Goal: Information Seeking & Learning: Learn about a topic

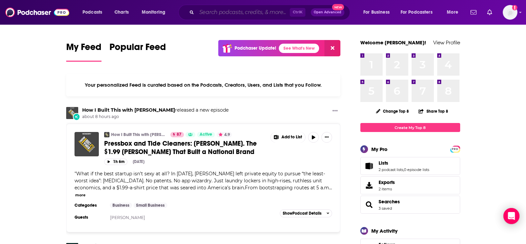
click at [223, 10] on input "Search podcasts, credits, & more..." at bounding box center [243, 12] width 93 height 11
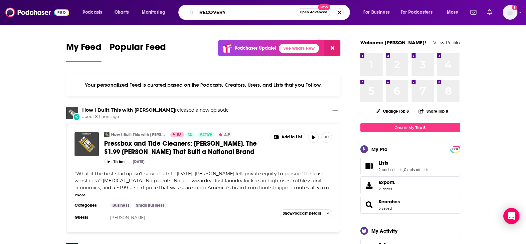
type input "RECOVERY"
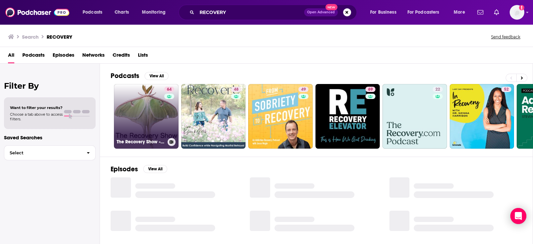
click at [165, 120] on div "64" at bounding box center [170, 112] width 12 height 51
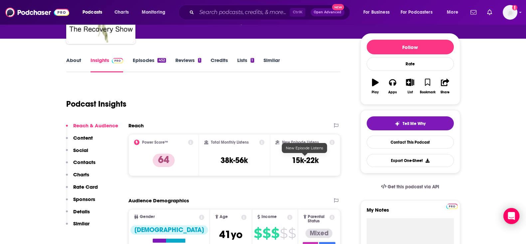
scroll to position [83, 0]
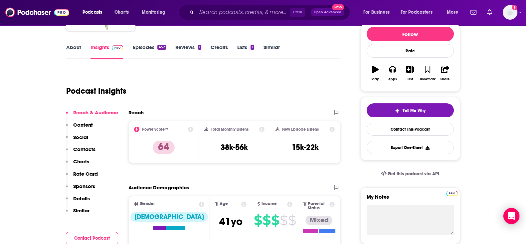
drag, startPoint x: 519, startPoint y: 109, endPoint x: 511, endPoint y: 109, distance: 8.3
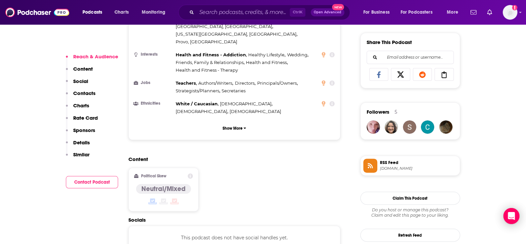
scroll to position [458, 0]
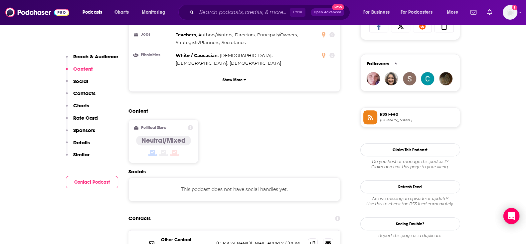
click at [82, 91] on p "Contacts" at bounding box center [84, 93] width 22 height 6
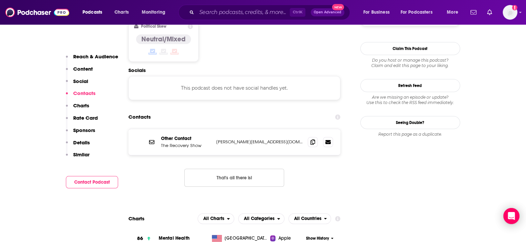
scroll to position [576, 0]
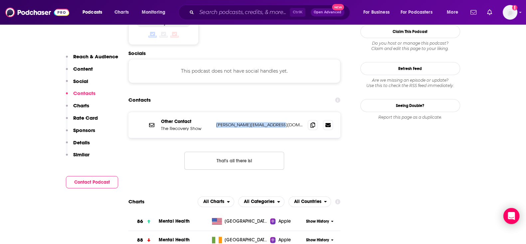
drag, startPoint x: 287, startPoint y: 82, endPoint x: 208, endPoint y: 84, distance: 79.3
click at [0, 0] on div "Other Contact The Recovery Show spencer@therecoveryshow.com spencer@therecovery…" at bounding box center [0, 0] width 0 height 0
click at [163, 119] on p "Other Contact" at bounding box center [186, 122] width 50 height 6
drag, startPoint x: 288, startPoint y: 83, endPoint x: 211, endPoint y: 85, distance: 76.9
click at [0, 0] on div "Other Contact The Recovery Show spencer@therecoveryshow.com spencer@therecovery…" at bounding box center [0, 0] width 0 height 0
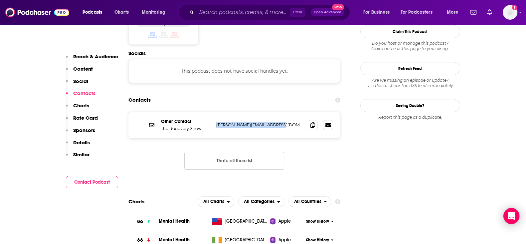
copy div "[PERSON_NAME][EMAIL_ADDRESS][DOMAIN_NAME]"
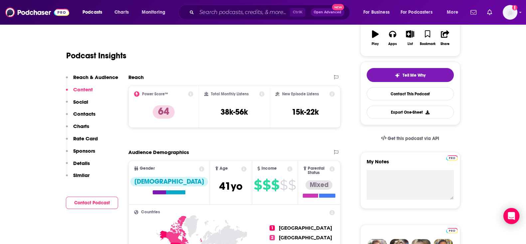
scroll to position [0, 0]
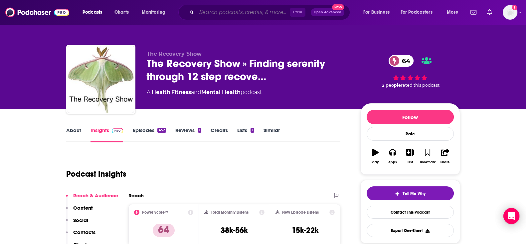
click at [231, 13] on input "Search podcasts, credits, & more..." at bounding box center [243, 12] width 93 height 11
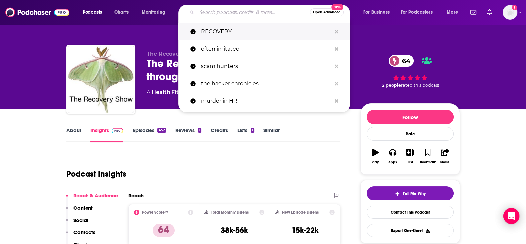
click at [224, 29] on p "RECOVERY" at bounding box center [266, 31] width 131 height 17
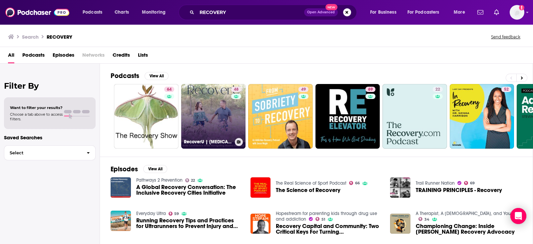
click at [216, 112] on link "48 RecoverU | Betrayal Trauma, Sex Addiction Support, Betrayal Recovery, Reconc…" at bounding box center [213, 116] width 65 height 65
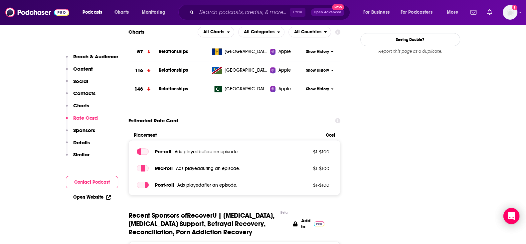
scroll to position [666, 0]
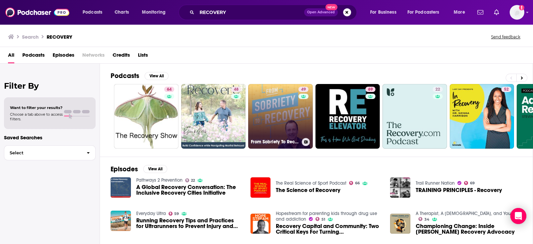
click at [281, 110] on link "49 From Sobriety To Recovery: An Addiction Recovery Podcast" at bounding box center [280, 116] width 65 height 65
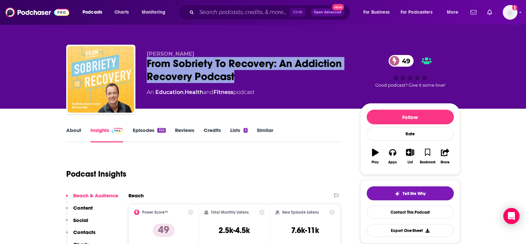
drag, startPoint x: 248, startPoint y: 77, endPoint x: 145, endPoint y: 62, distance: 103.9
click at [145, 62] on div "Jesse Mogle From Sobriety To Recovery: An Addiction Recovery Podcast 49 An Educ…" at bounding box center [263, 81] width 394 height 72
copy h2 "From Sobriety To Recovery: An Addiction Recovery Podcast"
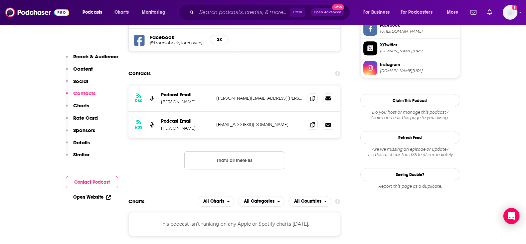
scroll to position [666, 0]
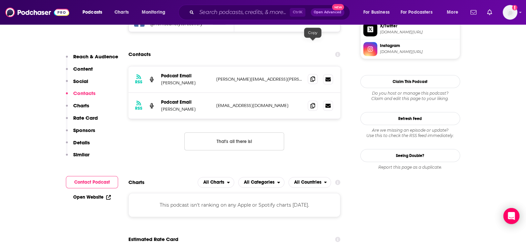
click at [312, 76] on icon at bounding box center [313, 78] width 5 height 5
click at [315, 103] on icon at bounding box center [313, 105] width 5 height 5
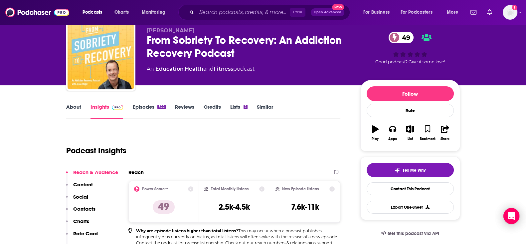
scroll to position [0, 0]
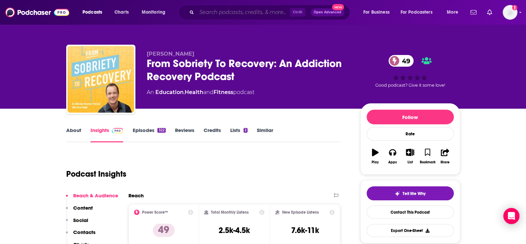
click at [248, 12] on input "Search podcasts, credits, & more..." at bounding box center [243, 12] width 93 height 11
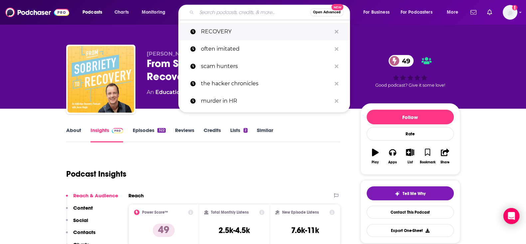
click at [240, 31] on p "RECOVERY" at bounding box center [266, 31] width 131 height 17
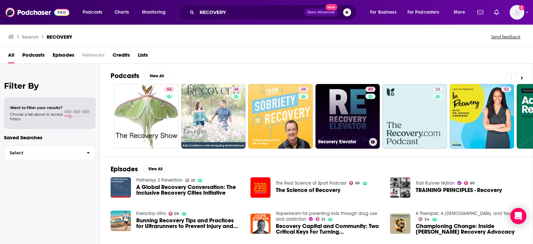
click at [340, 109] on link "69 Recovery Elevator" at bounding box center [347, 116] width 65 height 65
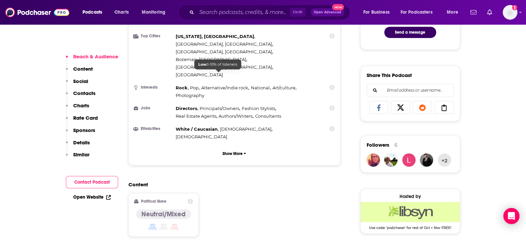
scroll to position [416, 0]
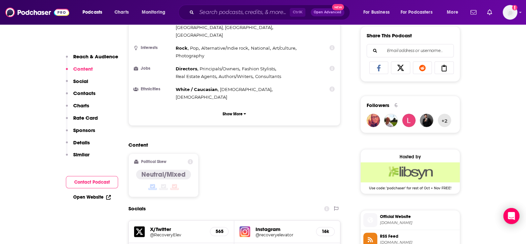
click at [79, 94] on p "Contacts" at bounding box center [84, 93] width 22 height 6
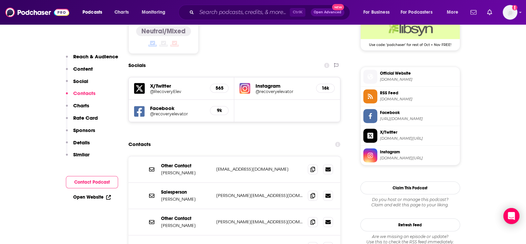
scroll to position [562, 0]
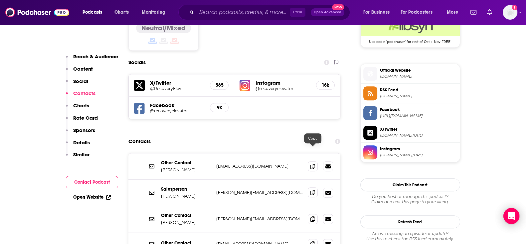
click at [314, 189] on icon at bounding box center [313, 191] width 5 height 5
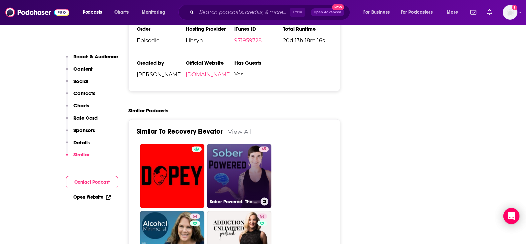
scroll to position [1415, 0]
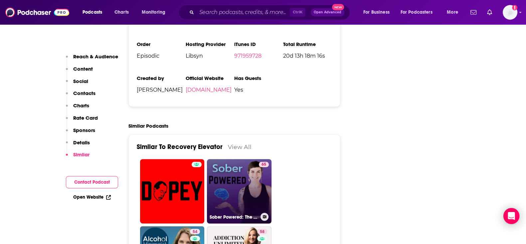
click at [228, 159] on link "65 Sober Powered: The Neuroscience of Being Sober" at bounding box center [239, 191] width 65 height 65
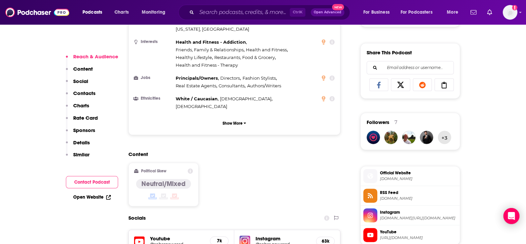
scroll to position [499, 0]
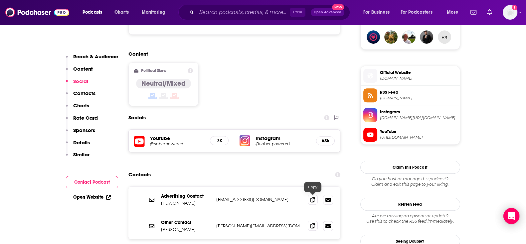
click at [314, 223] on icon at bounding box center [313, 225] width 5 height 5
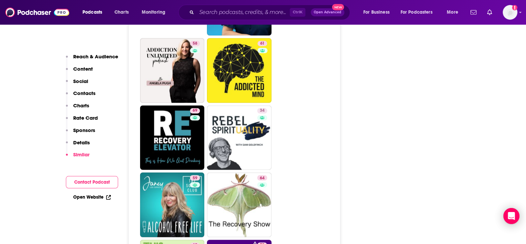
scroll to position [1457, 0]
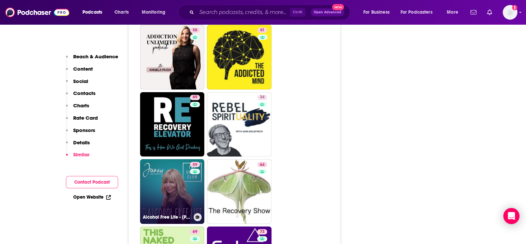
click at [173, 159] on link "59 Alcohol Free Life - Janey Lee Grace" at bounding box center [172, 191] width 65 height 65
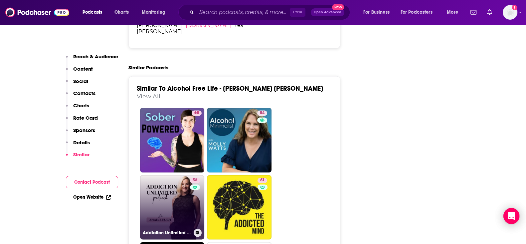
scroll to position [1165, 0]
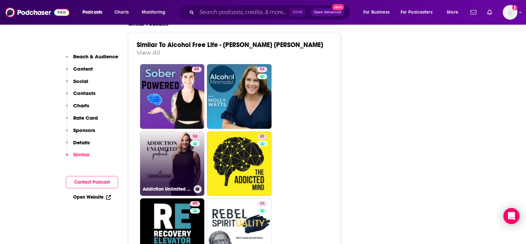
click at [176, 131] on link "58 Addiction Unlimited Podcast" at bounding box center [172, 163] width 65 height 65
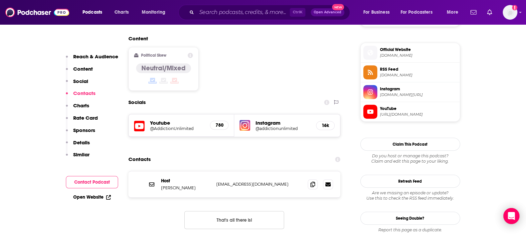
scroll to position [582, 0]
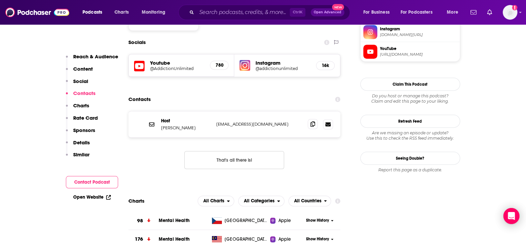
click at [314, 121] on icon at bounding box center [313, 123] width 5 height 5
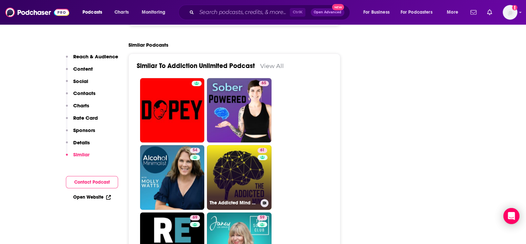
scroll to position [1165, 0]
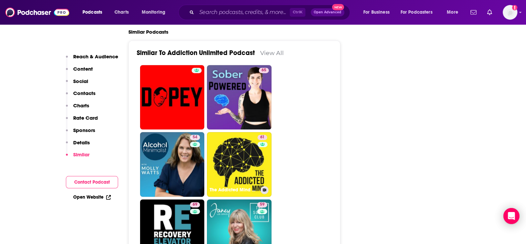
click at [255, 132] on link "61 The Addicted Mind Podcast" at bounding box center [239, 164] width 65 height 65
type input "https://www.podchaser.com/podcasts/the-addicted-mind-podcast-916218"
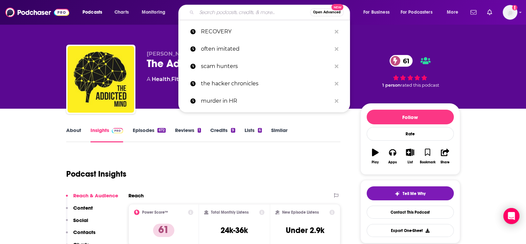
click at [221, 10] on input "Search podcasts, credits, & more..." at bounding box center [254, 12] width 114 height 11
click at [218, 34] on p "RECOVERY" at bounding box center [266, 31] width 131 height 17
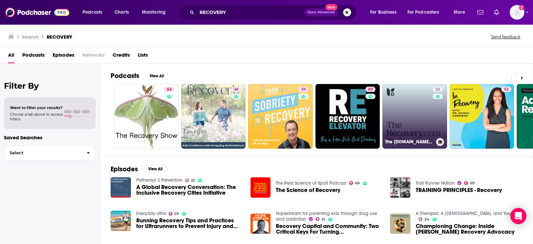
click at [436, 122] on div "22" at bounding box center [439, 112] width 12 height 51
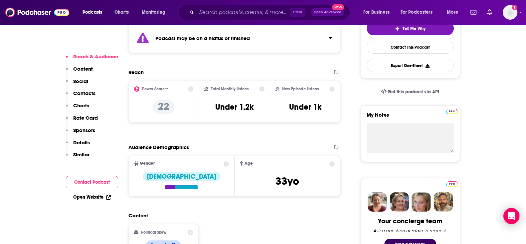
scroll to position [166, 0]
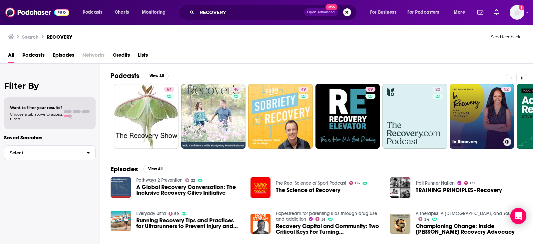
click at [490, 122] on link "52 In Recovery" at bounding box center [481, 116] width 65 height 65
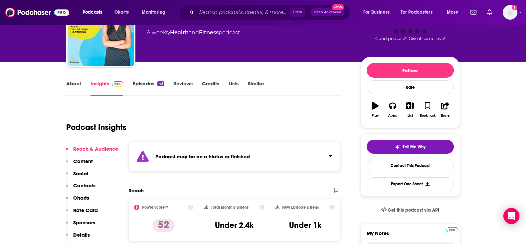
scroll to position [41, 0]
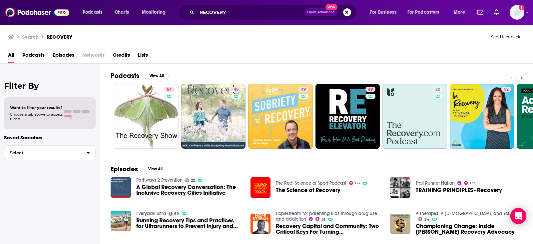
click at [522, 77] on icon at bounding box center [522, 77] width 2 height 3
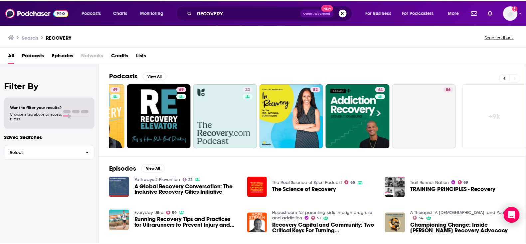
scroll to position [0, 189]
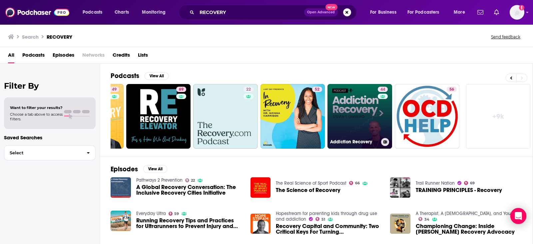
click at [368, 124] on link "44 Addiction Recovery" at bounding box center [359, 116] width 65 height 65
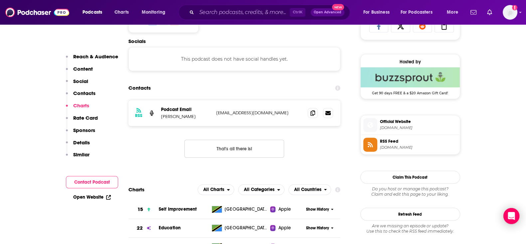
scroll to position [458, 0]
click at [313, 110] on icon at bounding box center [313, 112] width 5 height 5
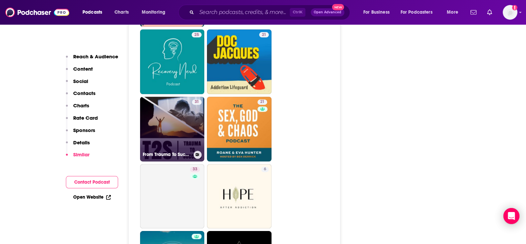
scroll to position [1040, 0]
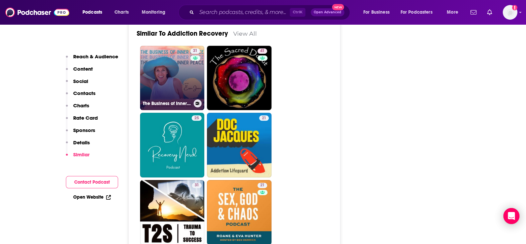
click at [172, 76] on link "31 The Business of Inner Peace - [MEDICAL_DATA], Subconscious Healing, Spiritua…" at bounding box center [172, 78] width 65 height 65
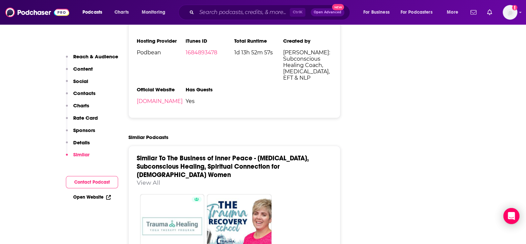
scroll to position [1082, 0]
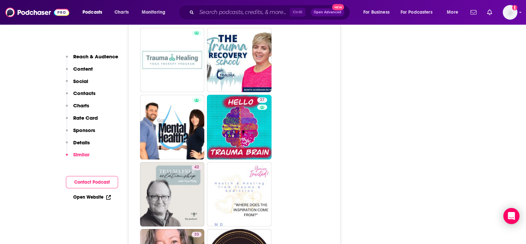
click at [82, 109] on button "Charts" at bounding box center [77, 108] width 23 height 12
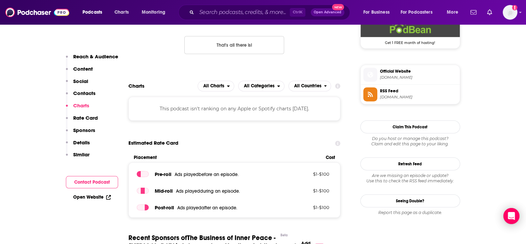
click at [85, 95] on p "Contacts" at bounding box center [84, 93] width 22 height 6
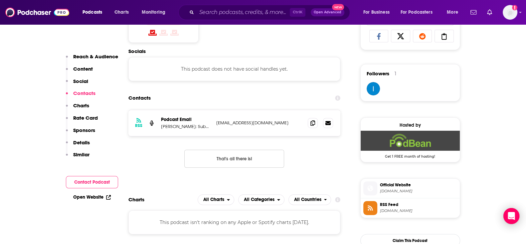
scroll to position [446, 0]
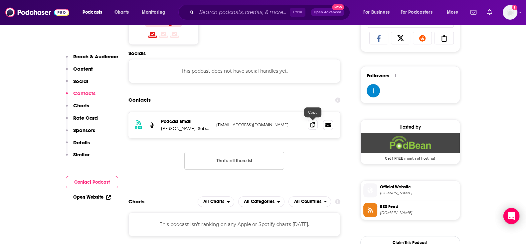
click at [315, 124] on icon at bounding box center [313, 124] width 5 height 5
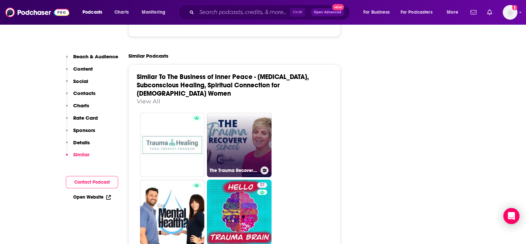
scroll to position [1040, 0]
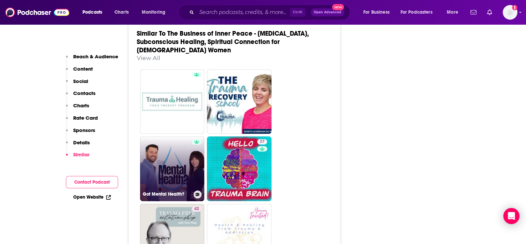
click at [179, 149] on link "Got Mental Health?" at bounding box center [172, 168] width 65 height 65
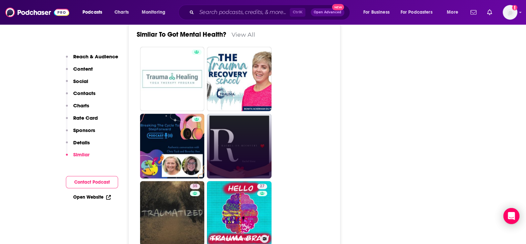
scroll to position [1040, 0]
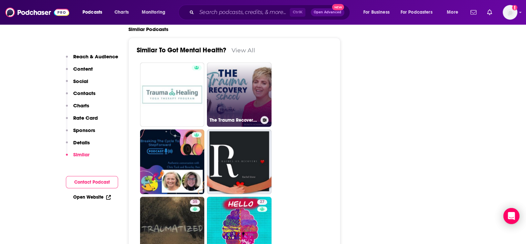
click at [238, 107] on link "The Trauma Recovery School" at bounding box center [239, 94] width 65 height 65
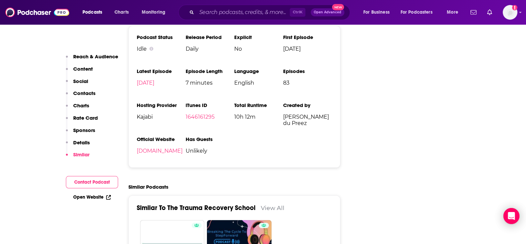
scroll to position [1082, 0]
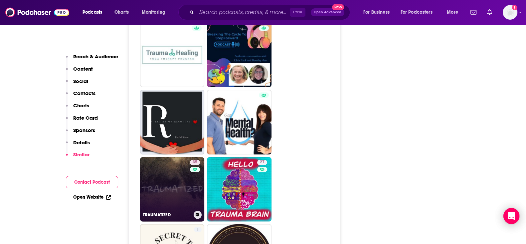
click at [167, 199] on link "35 TRAUMATIZED" at bounding box center [172, 189] width 65 height 65
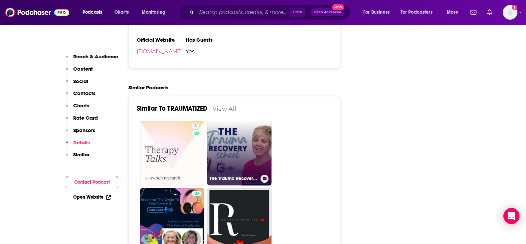
scroll to position [999, 0]
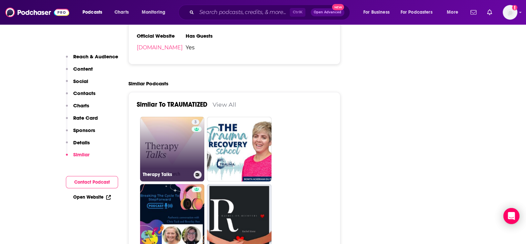
click at [194, 158] on div "3" at bounding box center [197, 144] width 10 height 51
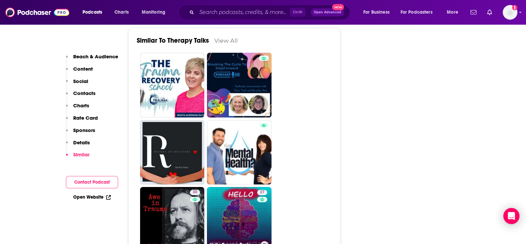
scroll to position [1082, 0]
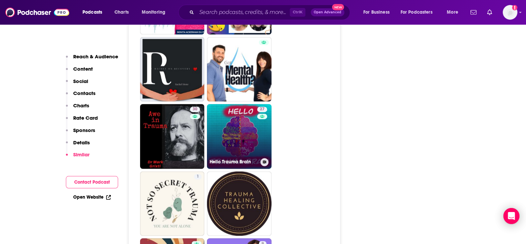
click at [242, 134] on link "27 Hello Trauma Brain" at bounding box center [239, 136] width 65 height 65
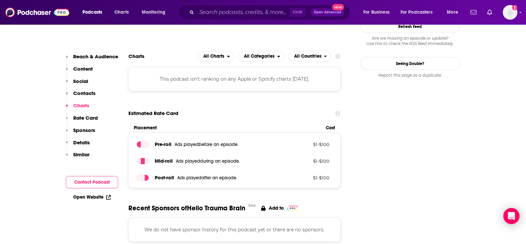
scroll to position [541, 0]
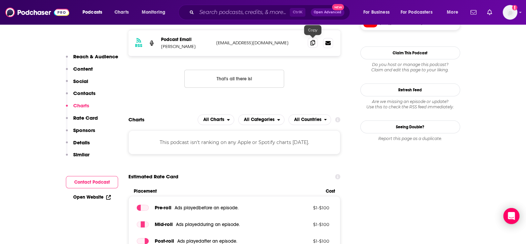
click at [311, 41] on icon at bounding box center [313, 42] width 5 height 5
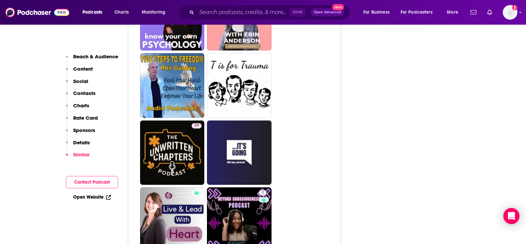
scroll to position [1415, 0]
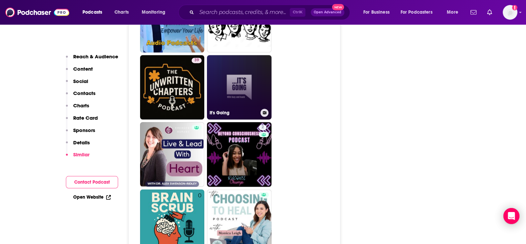
click at [245, 113] on h3 "It's Going" at bounding box center [234, 113] width 48 height 6
type input "https://www.podchaser.com/podcasts/its-going-5373328"
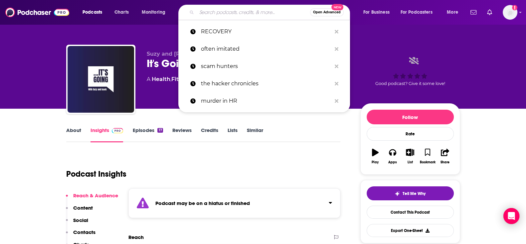
click at [223, 14] on input "Search podcasts, credits, & more..." at bounding box center [254, 12] width 114 height 11
click at [218, 29] on p "RECOVERY" at bounding box center [266, 31] width 131 height 17
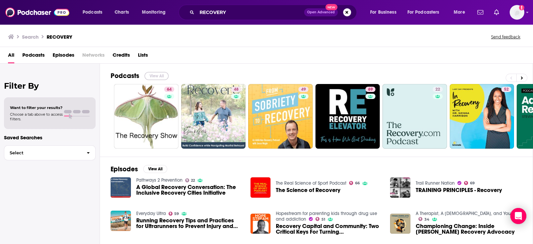
click at [161, 76] on button "View All" at bounding box center [157, 76] width 24 height 8
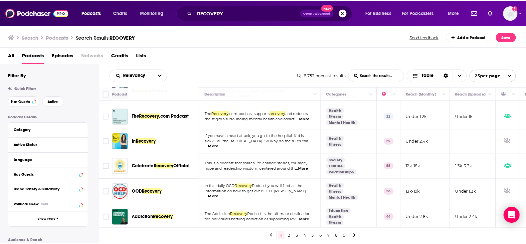
scroll to position [166, 0]
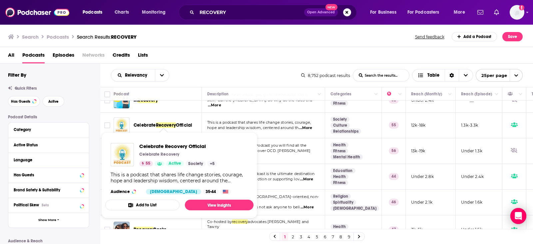
click at [174, 124] on span "Recovery" at bounding box center [166, 125] width 20 height 6
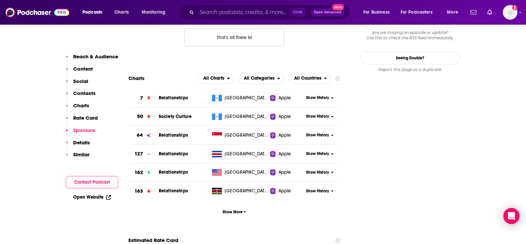
scroll to position [1040, 0]
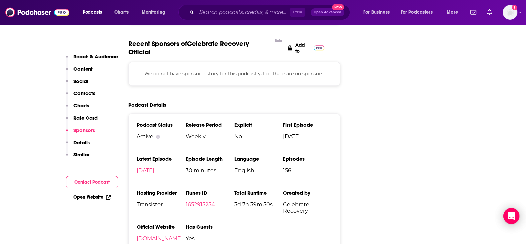
click at [86, 92] on p "Contacts" at bounding box center [84, 93] width 22 height 6
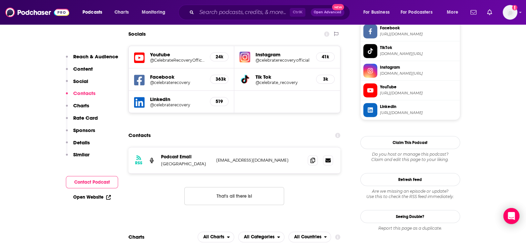
scroll to position [584, 0]
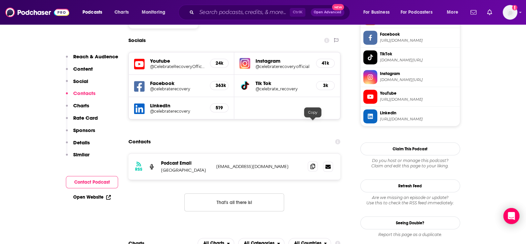
click at [314, 163] on icon at bounding box center [313, 165] width 5 height 5
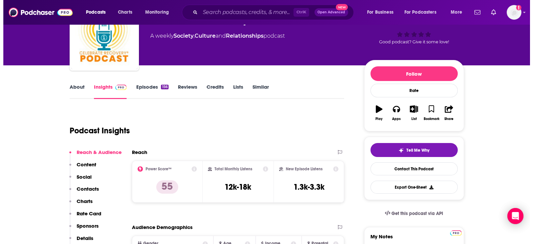
scroll to position [0, 0]
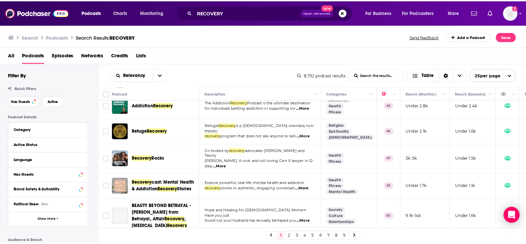
scroll to position [250, 0]
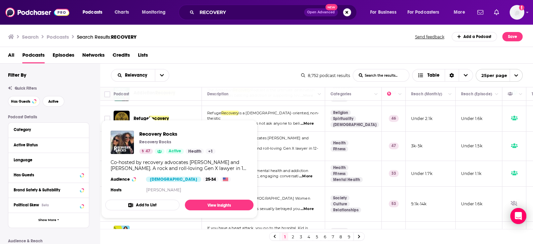
click at [159, 142] on p "Recovery Rocks" at bounding box center [155, 141] width 32 height 5
click at [160, 132] on span "Recovery Rocks" at bounding box center [177, 134] width 76 height 6
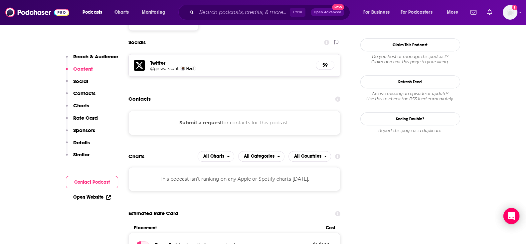
scroll to position [416, 0]
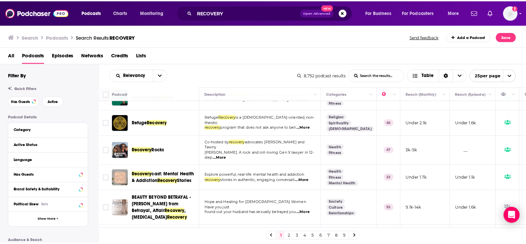
scroll to position [291, 0]
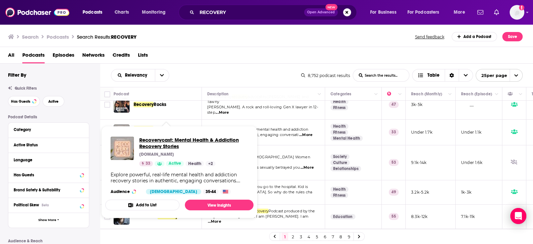
click at [182, 142] on span "Recoverycast: Mental Health & Addiction Recovery Stories" at bounding box center [193, 143] width 109 height 13
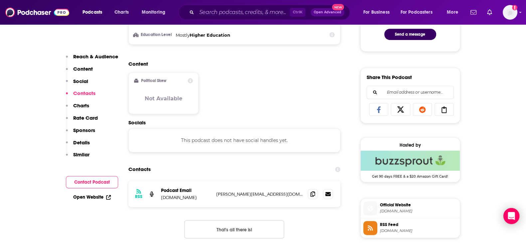
scroll to position [416, 0]
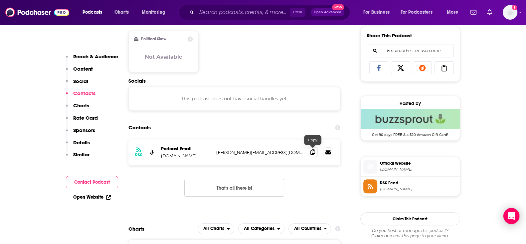
click at [312, 149] on icon at bounding box center [313, 151] width 5 height 5
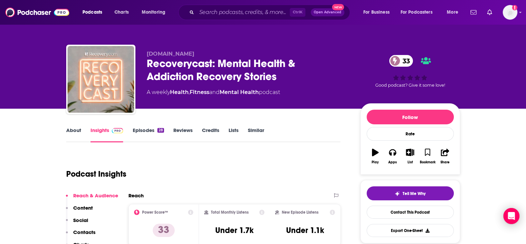
scroll to position [125, 0]
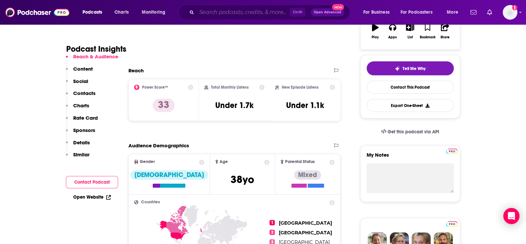
click at [200, 10] on input "Search podcasts, credits, & more..." at bounding box center [243, 12] width 93 height 11
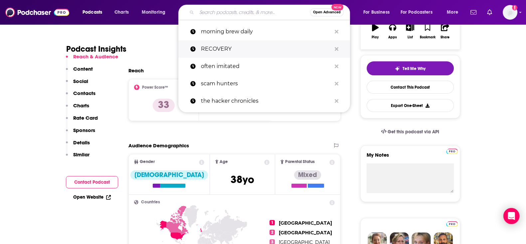
click at [215, 48] on p "RECOVERY" at bounding box center [266, 48] width 131 height 17
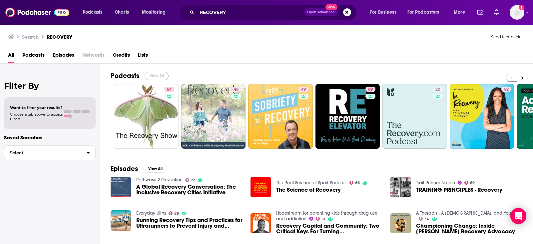
click at [161, 74] on button "View All" at bounding box center [157, 76] width 24 height 8
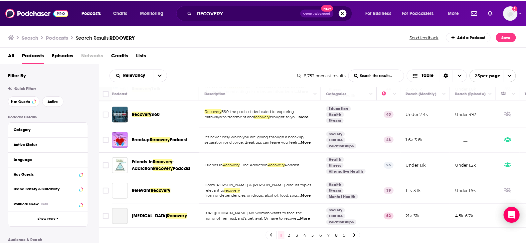
scroll to position [546, 0]
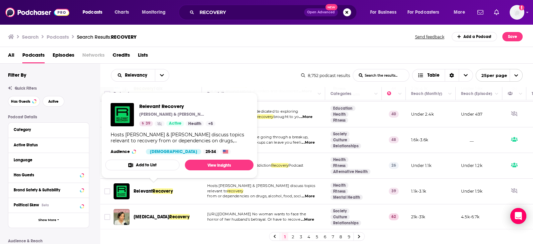
click at [158, 188] on span "Recovery" at bounding box center [162, 191] width 20 height 6
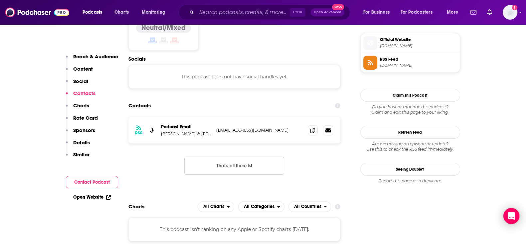
scroll to position [541, 0]
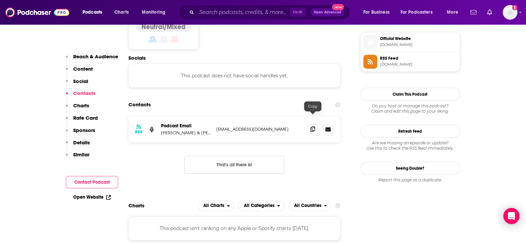
click at [315, 124] on span at bounding box center [313, 129] width 10 height 10
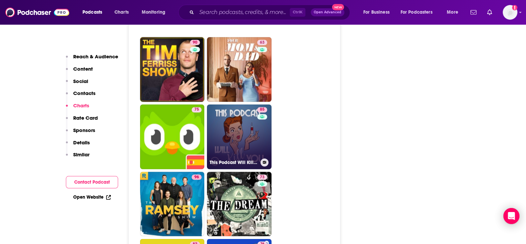
scroll to position [1457, 0]
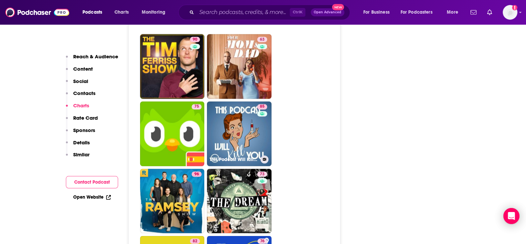
click at [236, 115] on link "85 This Podcast Will Kill You" at bounding box center [239, 133] width 65 height 65
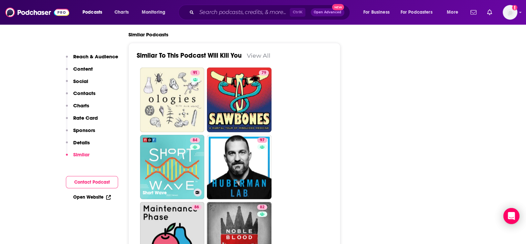
scroll to position [1665, 0]
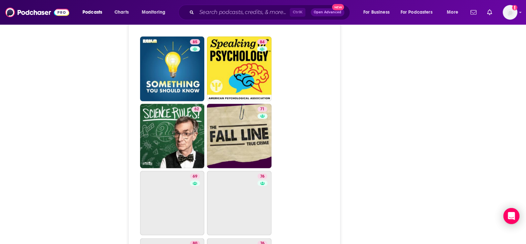
type input "[URL][DOMAIN_NAME]"
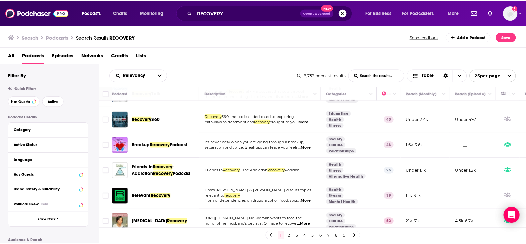
scroll to position [546, 0]
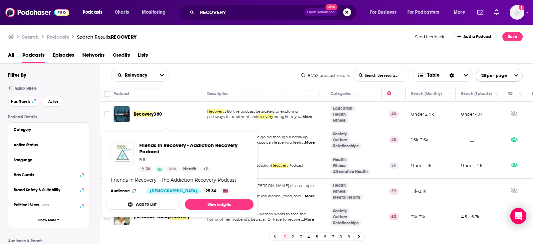
click at [185, 161] on div "FIR" at bounding box center [193, 159] width 109 height 5
click at [177, 145] on span "Friends In Recovery - Addiction Recovery Podcast" at bounding box center [193, 148] width 109 height 13
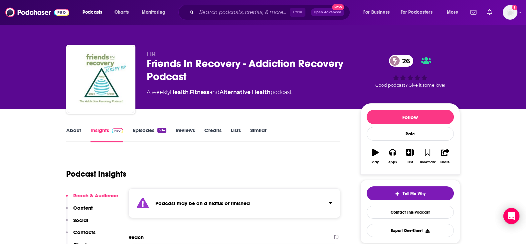
scroll to position [83, 0]
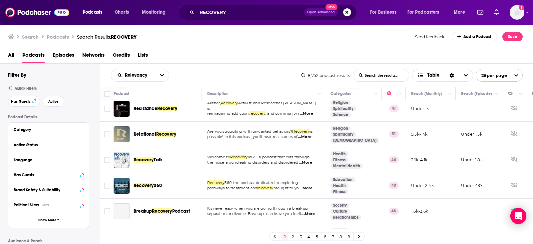
scroll to position [546, 0]
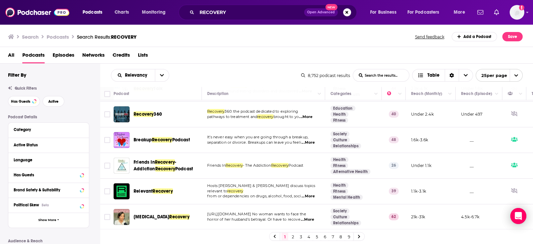
click at [294, 235] on link "2" at bounding box center [292, 236] width 7 height 8
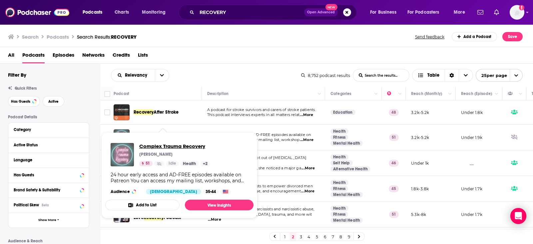
click at [176, 147] on span "Complex Trauma Recovery" at bounding box center [174, 146] width 71 height 6
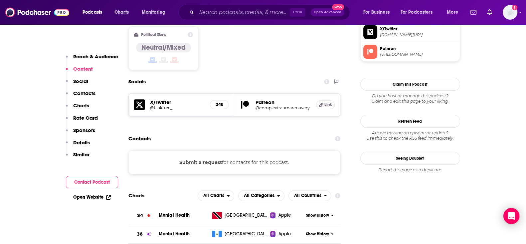
scroll to position [458, 0]
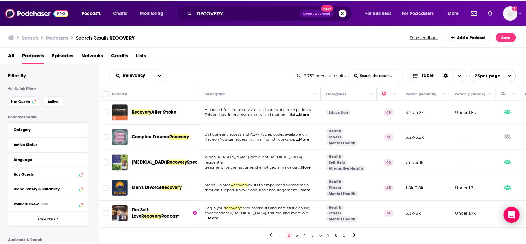
scroll to position [41, 0]
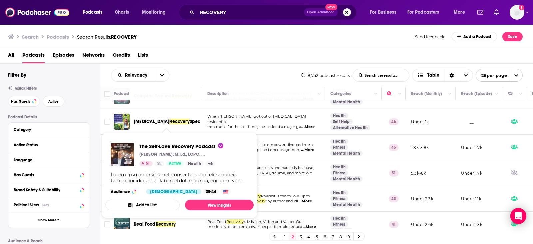
click at [170, 167] on div "The Self-Love Recovery Podcast [PERSON_NAME], M. Ed., LCPC, CADC 51 Active Heal…" at bounding box center [179, 169] width 148 height 62
click at [177, 147] on span "The Self-Love Recovery Podcast" at bounding box center [181, 146] width 84 height 6
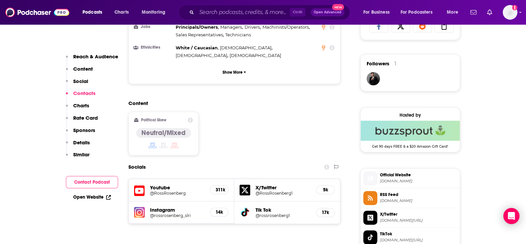
scroll to position [582, 0]
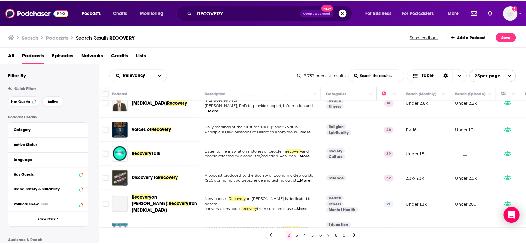
scroll to position [250, 0]
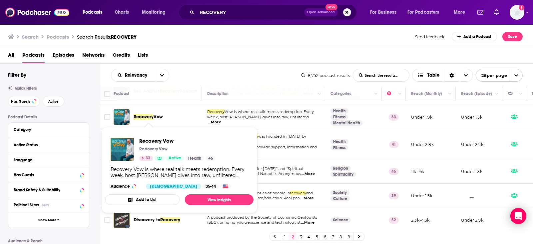
click at [154, 115] on span "Vow" at bounding box center [157, 117] width 9 height 6
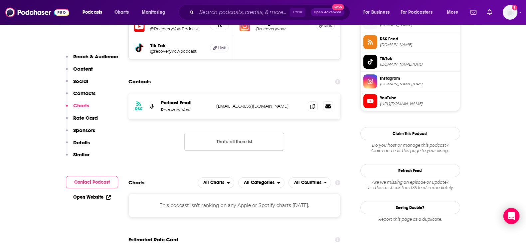
scroll to position [666, 0]
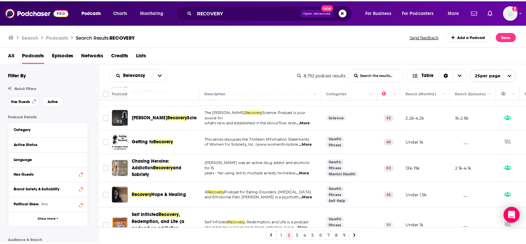
scroll to position [514, 0]
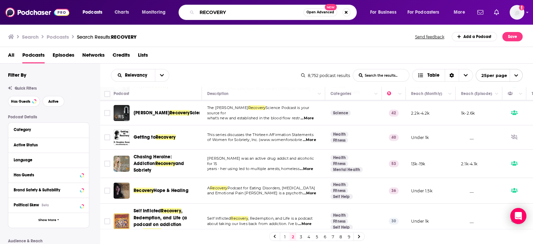
drag, startPoint x: 234, startPoint y: 11, endPoint x: 33, endPoint y: 8, distance: 201.8
click at [34, 7] on div "Podcasts Charts Monitoring RECOVERY Open Advanced New For Business For Podcaste…" at bounding box center [266, 12] width 533 height 25
type input "sobriety"
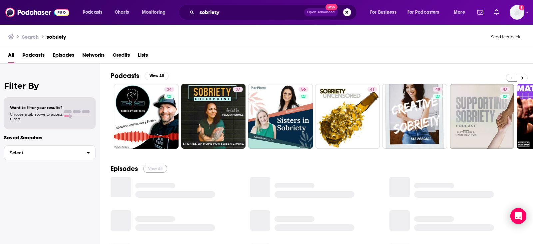
click at [155, 165] on button "View All" at bounding box center [155, 168] width 24 height 8
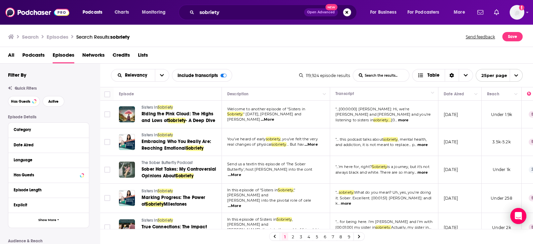
click at [159, 107] on span "Sobriety" at bounding box center [164, 107] width 15 height 5
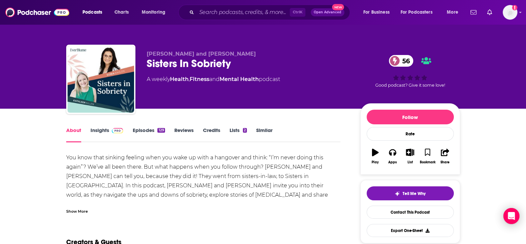
click at [100, 131] on link "Insights" at bounding box center [107, 134] width 33 height 15
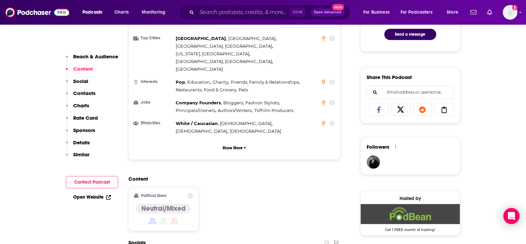
scroll to position [541, 0]
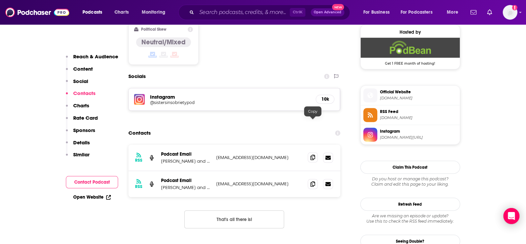
click at [315, 154] on icon at bounding box center [313, 156] width 5 height 5
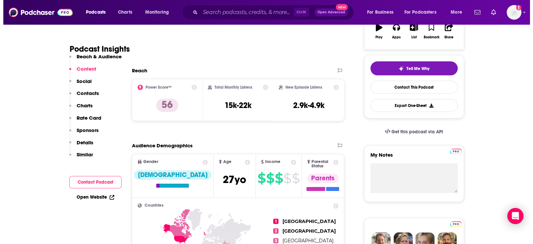
scroll to position [0, 0]
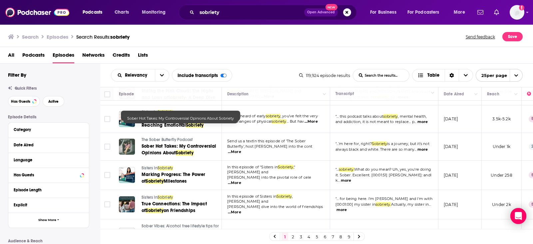
scroll to position [41, 0]
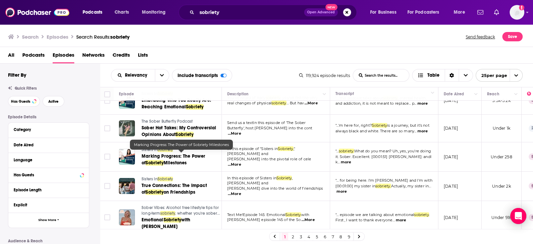
click at [148, 160] on span "Sobriety" at bounding box center [155, 163] width 18 height 6
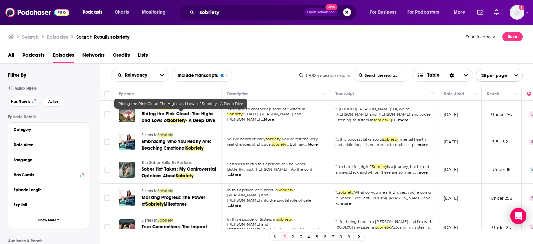
click at [43, 54] on span "Podcasts" at bounding box center [33, 57] width 22 height 14
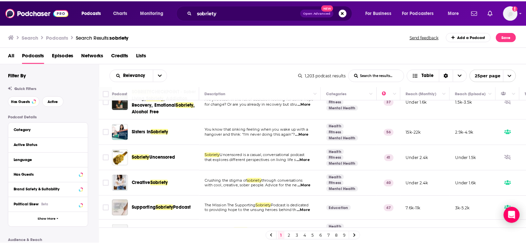
scroll to position [83, 0]
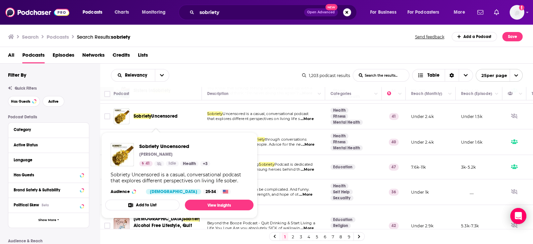
click at [173, 119] on span "Uncensored" at bounding box center [164, 116] width 26 height 6
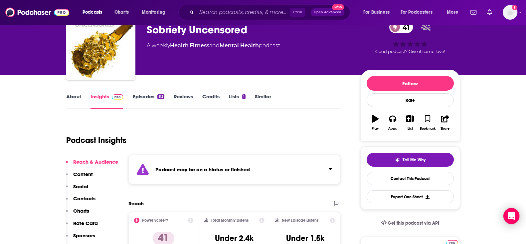
scroll to position [41, 0]
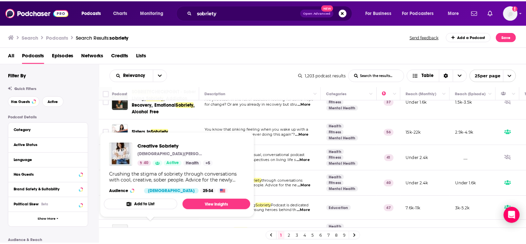
scroll to position [83, 0]
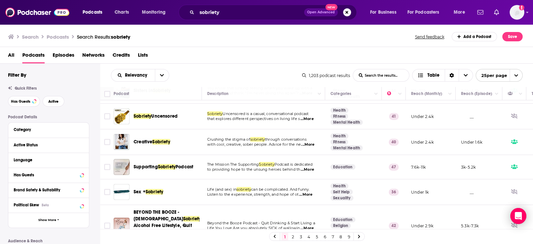
click at [169, 175] on div "Supporting Sobriety Podcast" at bounding box center [168, 167] width 69 height 16
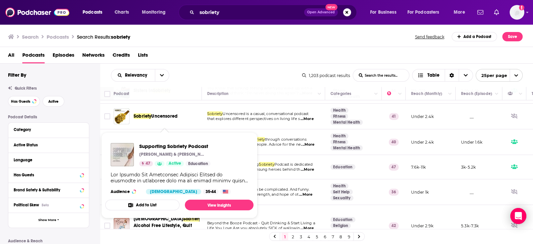
click at [170, 170] on div "Podcasts Charts Monitoring sobriety Open Advanced New For Business For Podcaste…" at bounding box center [266, 122] width 533 height 244
click at [179, 174] on div "Show Podcast Details" at bounding box center [180, 177] width 138 height 12
click at [216, 200] on link "View Insights" at bounding box center [219, 204] width 69 height 11
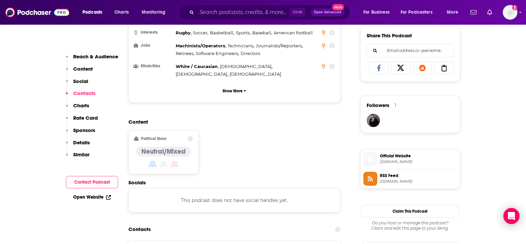
scroll to position [499, 0]
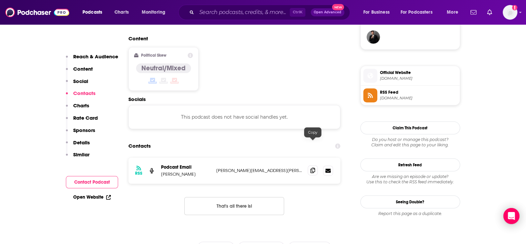
click at [313, 167] on icon at bounding box center [313, 169] width 5 height 5
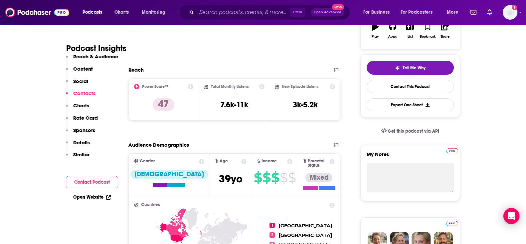
scroll to position [125, 0]
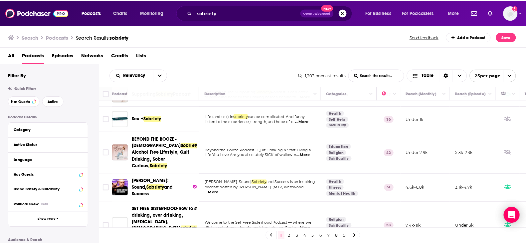
scroll to position [166, 0]
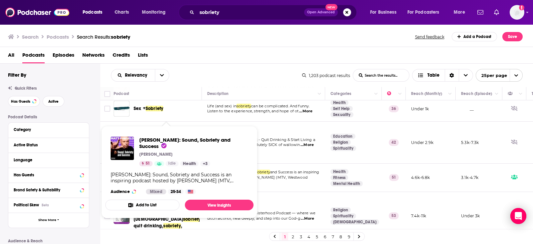
click at [160, 177] on div "[PERSON_NAME]: Sound, Sobriety and Success is an inspiring podcast hosted by [P…" at bounding box center [180, 177] width 138 height 12
click at [209, 202] on link "View Insights" at bounding box center [219, 204] width 69 height 11
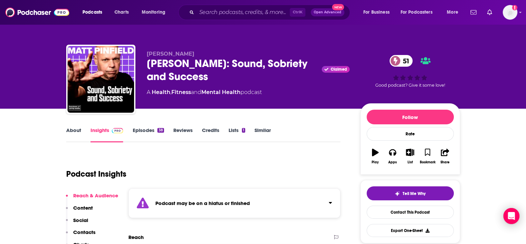
scroll to position [83, 0]
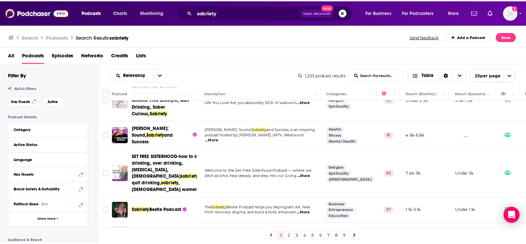
scroll to position [250, 0]
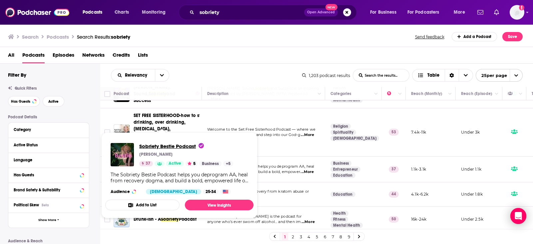
click at [167, 147] on span "Sobriety Bestie Podcast" at bounding box center [171, 146] width 65 height 6
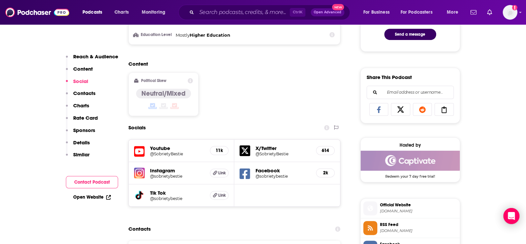
scroll to position [458, 0]
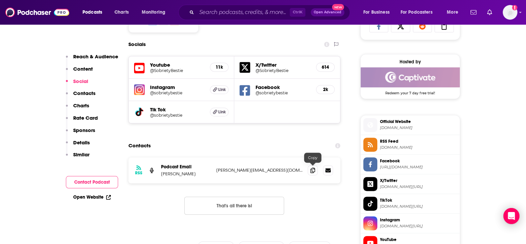
drag, startPoint x: 312, startPoint y: 167, endPoint x: 305, endPoint y: 167, distance: 7.3
click at [312, 167] on icon at bounding box center [313, 169] width 5 height 5
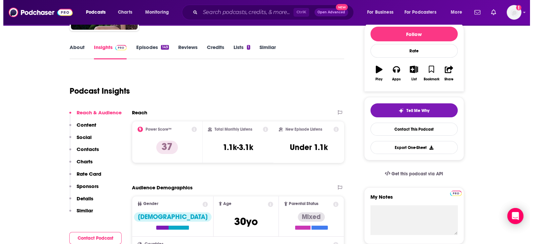
scroll to position [0, 0]
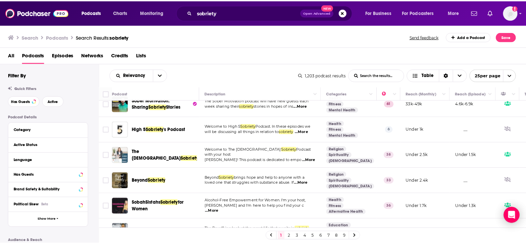
scroll to position [458, 0]
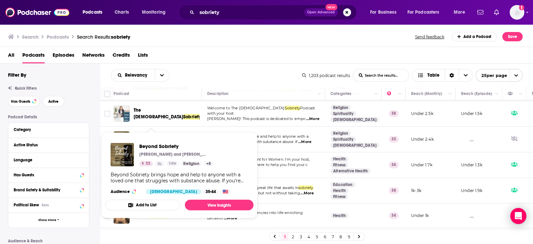
click at [159, 142] on div "Beyond Sobriety [PERSON_NAME] and [PERSON_NAME] 33 Idle Religion + 5 Beyond Sob…" at bounding box center [179, 169] width 148 height 62
click at [162, 146] on span "Beyond Sobriety" at bounding box center [176, 146] width 74 height 6
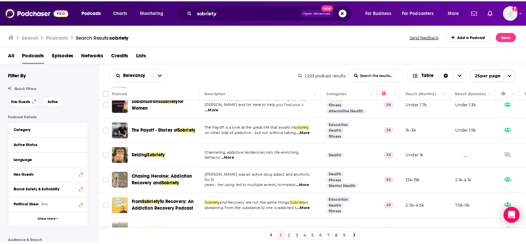
scroll to position [559, 0]
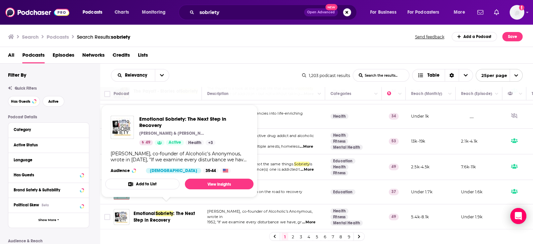
click at [168, 210] on span "Sobriety" at bounding box center [164, 213] width 18 height 6
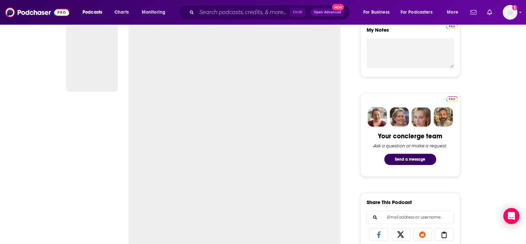
scroll to position [41, 0]
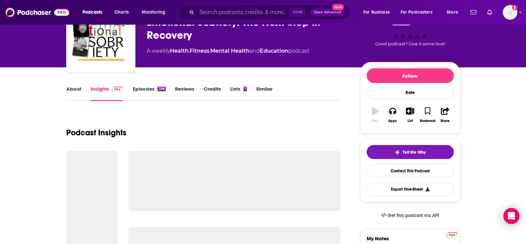
click at [104, 93] on link "Insights" at bounding box center [107, 93] width 33 height 15
drag, startPoint x: 71, startPoint y: 84, endPoint x: 77, endPoint y: 90, distance: 9.0
click at [78, 90] on link "About" at bounding box center [73, 93] width 15 height 15
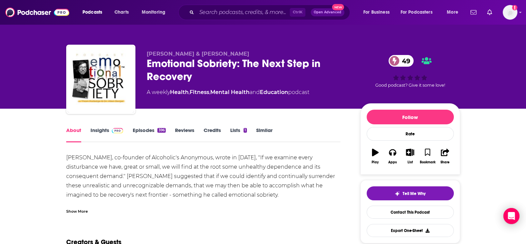
click at [103, 129] on link "Insights" at bounding box center [107, 134] width 33 height 15
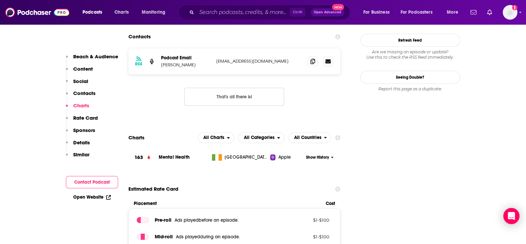
scroll to position [541, 0]
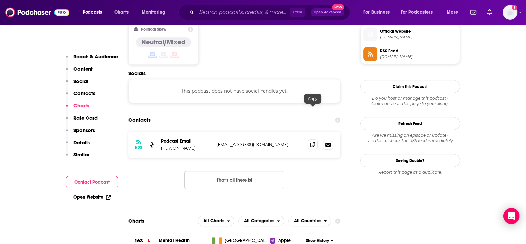
click at [310, 139] on span at bounding box center [313, 144] width 10 height 10
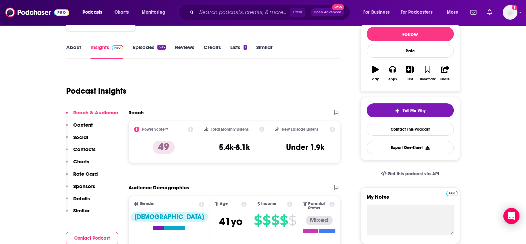
scroll to position [0, 0]
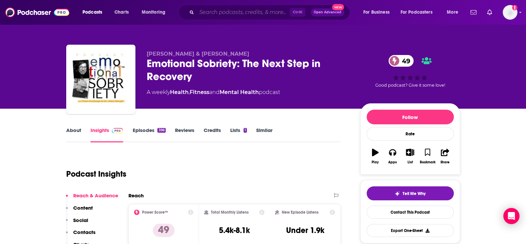
click at [211, 12] on input "Search podcasts, credits, & more..." at bounding box center [243, 12] width 93 height 11
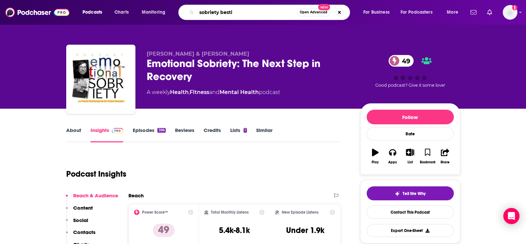
type input "sobriety bestie"
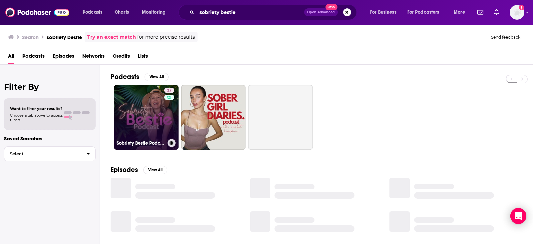
click at [149, 125] on link "37 Sobriety Bestie Podcast" at bounding box center [146, 117] width 65 height 65
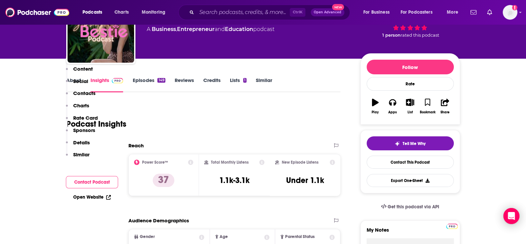
scroll to position [166, 0]
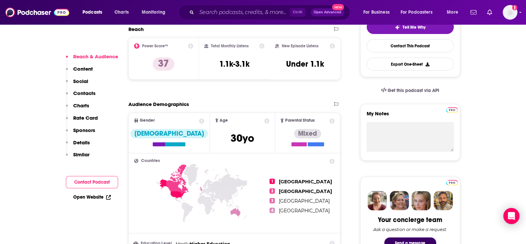
click at [86, 140] on p "Details" at bounding box center [81, 142] width 17 height 6
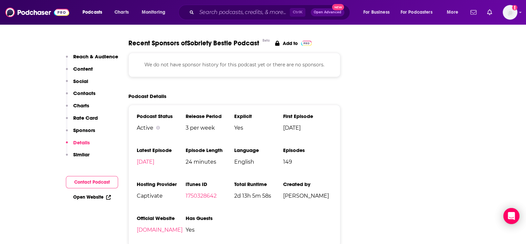
scroll to position [886, 0]
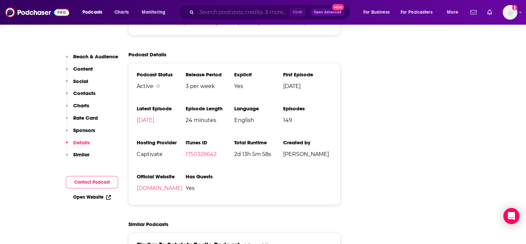
click at [204, 13] on input "Search podcasts, credits, & more..." at bounding box center [243, 12] width 93 height 11
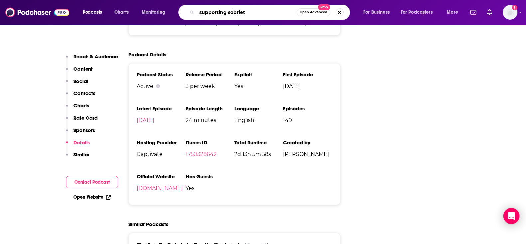
type input "supporting sobriety"
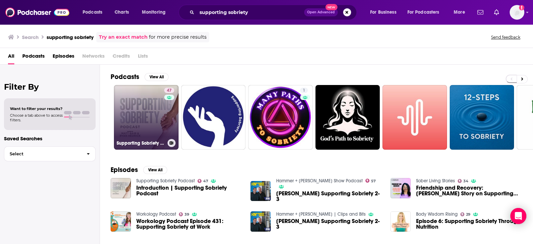
click at [157, 111] on link "47 Supporting Sobriety Podcast" at bounding box center [146, 117] width 65 height 65
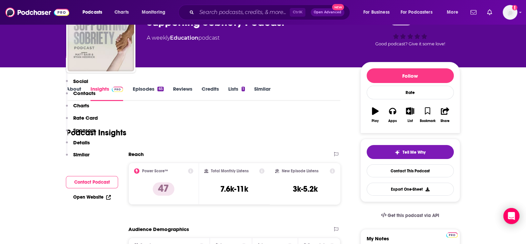
scroll to position [125, 0]
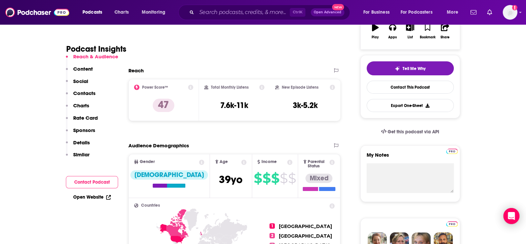
click at [83, 142] on p "Details" at bounding box center [81, 142] width 17 height 6
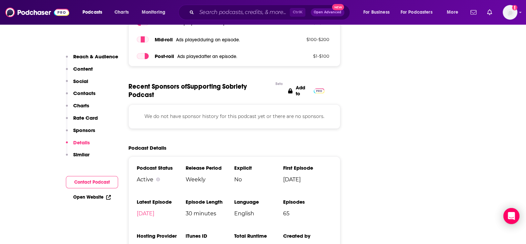
scroll to position [842, 0]
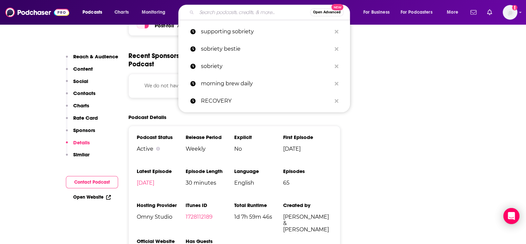
click at [235, 16] on input "Search podcasts, credits, & more..." at bounding box center [254, 12] width 114 height 11
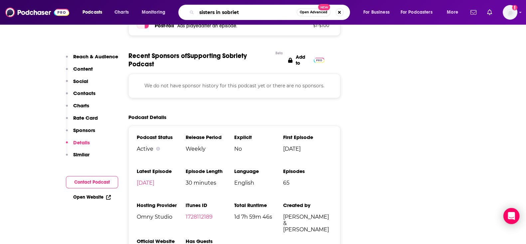
type input "sisters in [GEOGRAPHIC_DATA]"
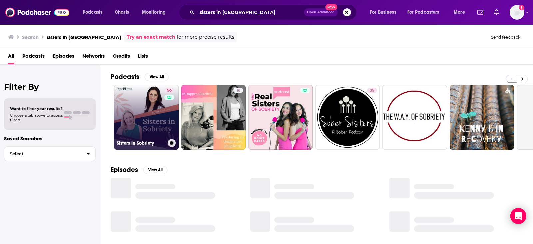
click at [154, 111] on link "56 Sisters In Sobriety" at bounding box center [146, 117] width 65 height 65
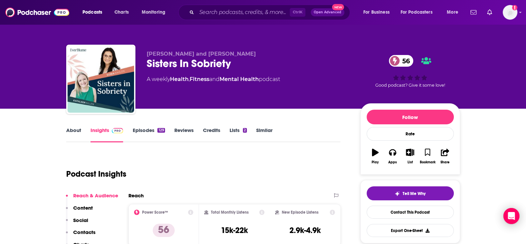
scroll to position [83, 0]
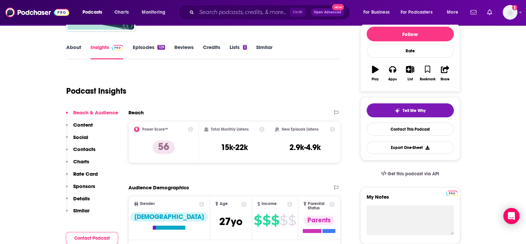
click at [80, 199] on p "Details" at bounding box center [81, 198] width 17 height 6
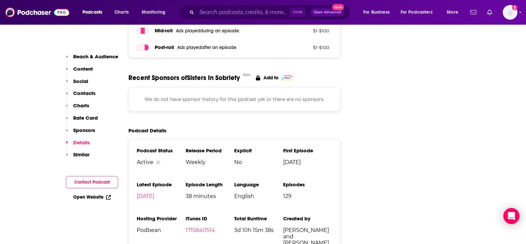
scroll to position [944, 0]
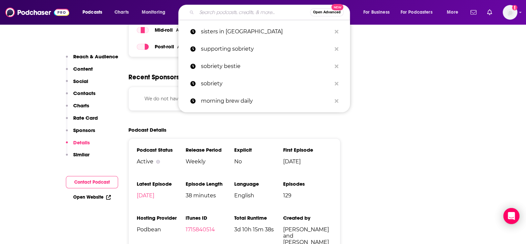
click at [216, 11] on input "Search podcasts, credits, & more..." at bounding box center [254, 12] width 114 height 11
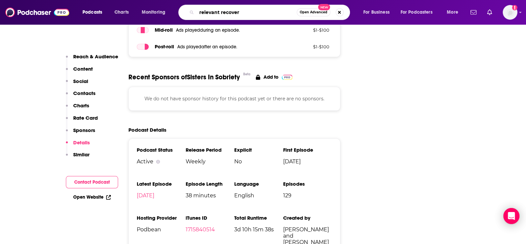
type input "relevant recovery"
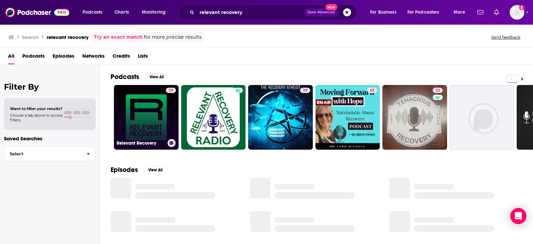
click at [145, 121] on link "39 Relevant Recovery" at bounding box center [146, 117] width 65 height 65
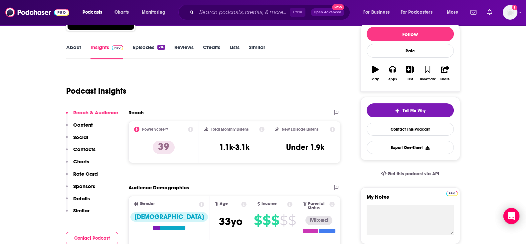
click at [87, 198] on p "Details" at bounding box center [81, 198] width 17 height 6
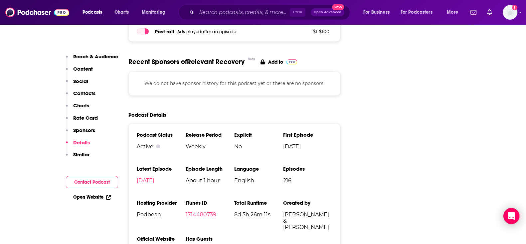
scroll to position [844, 0]
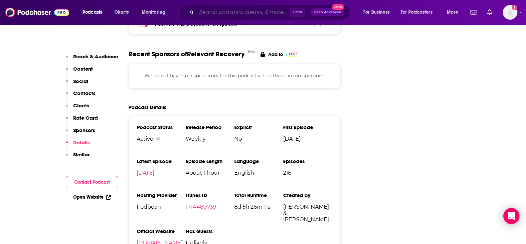
click at [207, 12] on input "Search podcasts, credits, & more..." at bounding box center [243, 12] width 93 height 11
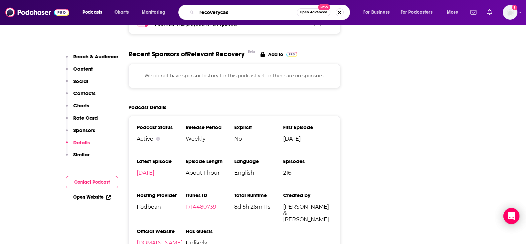
type input "recoverycast"
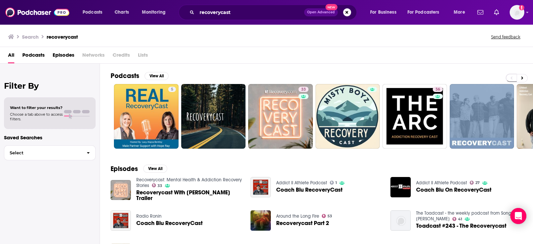
click at [173, 191] on span "Recoverycast With [PERSON_NAME] Trailer" at bounding box center [189, 194] width 106 height 11
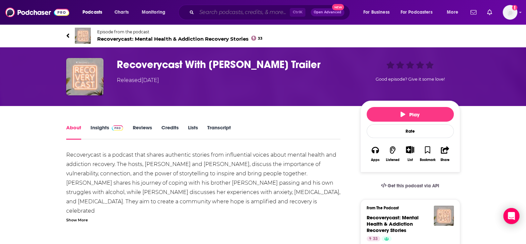
click at [243, 14] on input "Search podcasts, credits, & more..." at bounding box center [243, 12] width 93 height 11
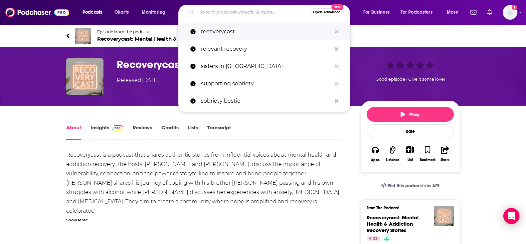
click at [218, 33] on p "recoverycast" at bounding box center [266, 31] width 131 height 17
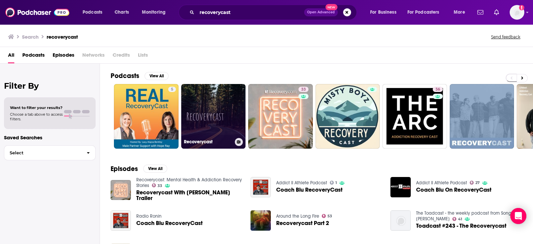
click at [225, 103] on link "Recoverycast" at bounding box center [213, 116] width 65 height 65
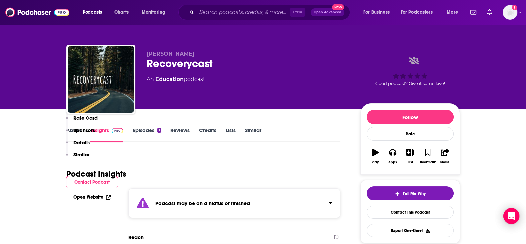
scroll to position [166, 0]
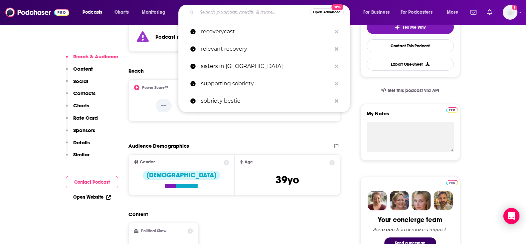
click at [216, 12] on input "Search podcasts, credits, & more..." at bounding box center [254, 12] width 114 height 11
click at [230, 28] on p "recoverycast" at bounding box center [266, 31] width 131 height 17
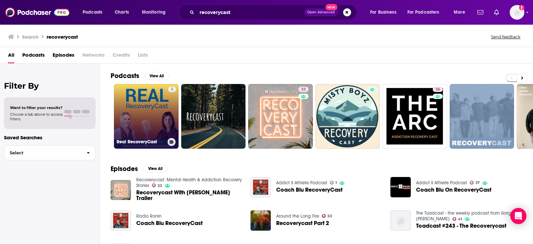
click at [149, 123] on link "5 Real RecoveryCast" at bounding box center [146, 116] width 65 height 65
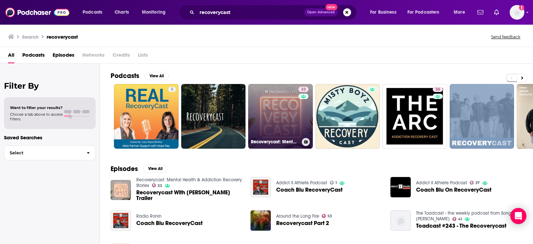
click at [265, 102] on link "33 Recoverycast: Mental Health & Addiction Recovery Stories" at bounding box center [280, 116] width 65 height 65
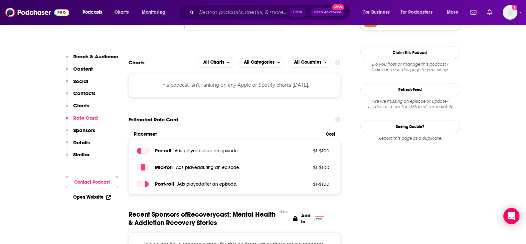
scroll to position [624, 0]
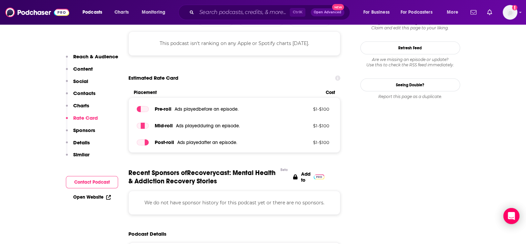
click at [83, 140] on p "Details" at bounding box center [81, 142] width 17 height 6
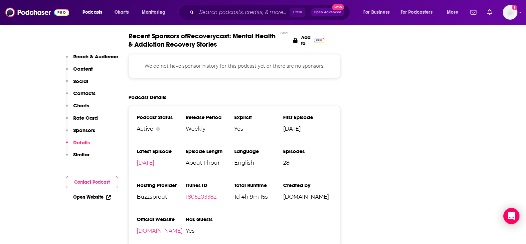
scroll to position [761, 0]
click at [203, 12] on input "Search podcasts, credits, & more..." at bounding box center [243, 12] width 93 height 11
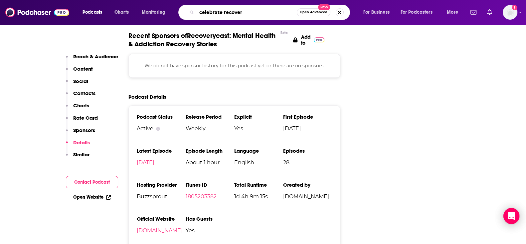
type input "celebrate recovery"
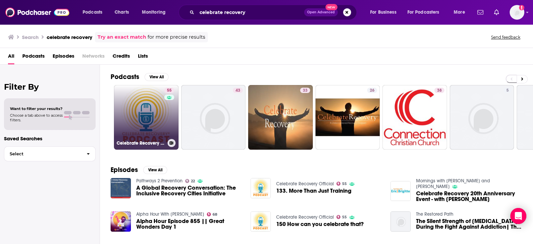
click at [139, 117] on link "55 Celebrate Recovery Official" at bounding box center [146, 117] width 65 height 65
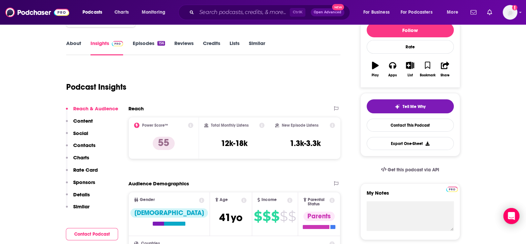
scroll to position [125, 0]
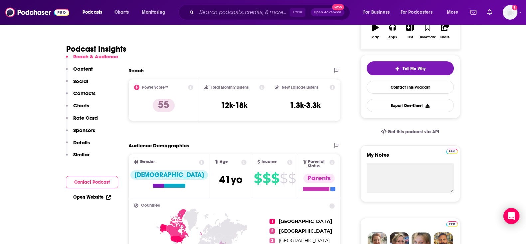
click at [82, 145] on p "Details" at bounding box center [81, 142] width 17 height 6
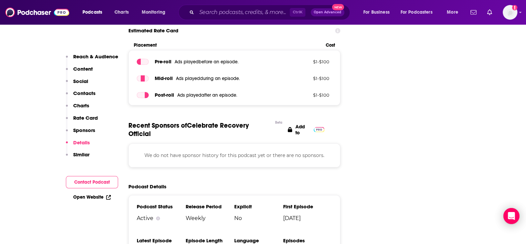
scroll to position [1012, 0]
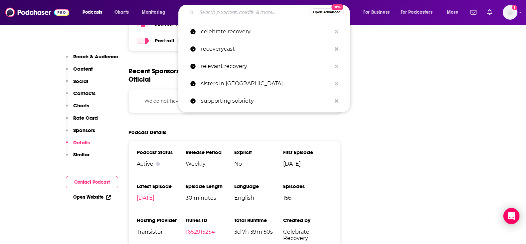
click at [231, 11] on input "Search podcasts, credits, & more..." at bounding box center [254, 12] width 114 height 11
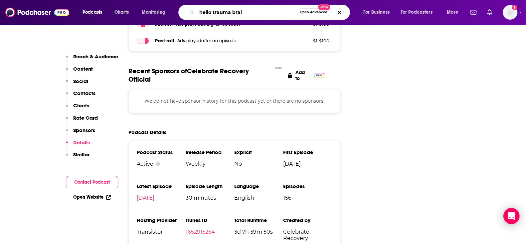
type input "hello trauma brain"
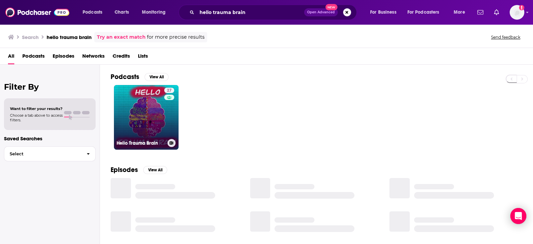
click at [142, 108] on link "27 Hello Trauma Brain" at bounding box center [146, 117] width 65 height 65
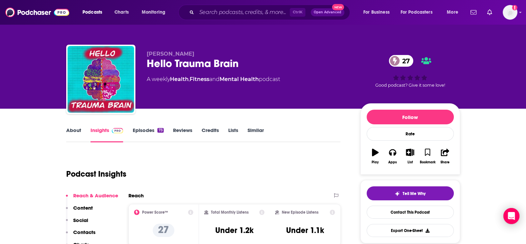
scroll to position [83, 0]
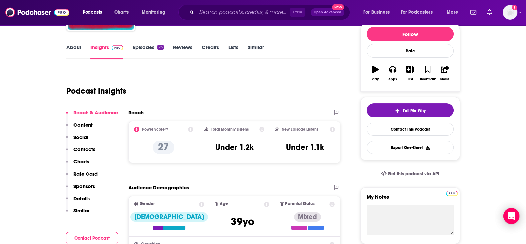
click at [84, 195] on p "Details" at bounding box center [81, 198] width 17 height 6
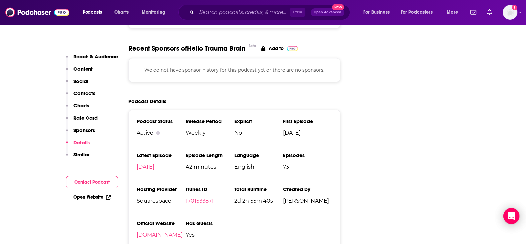
scroll to position [767, 0]
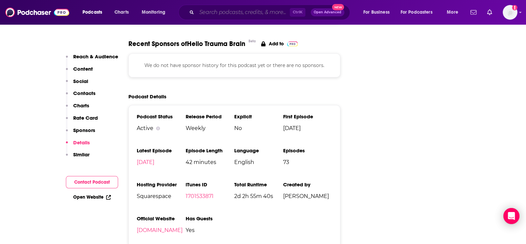
click at [249, 13] on input "Search podcasts, credits, & more..." at bounding box center [243, 12] width 93 height 11
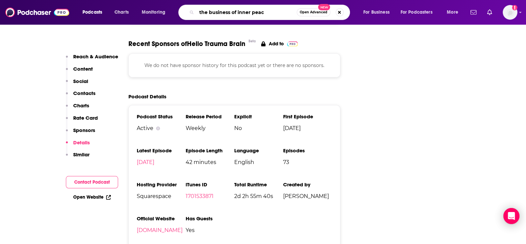
type input "the business of inner peace"
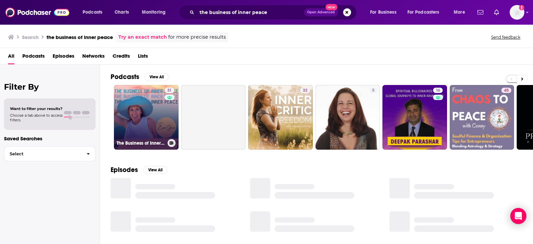
click at [144, 116] on link "31 The Business of Inner Peace - [MEDICAL_DATA], Subconscious Healing, Spiritua…" at bounding box center [146, 117] width 65 height 65
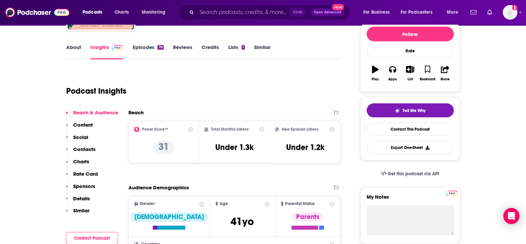
click at [87, 195] on p "Details" at bounding box center [81, 198] width 17 height 6
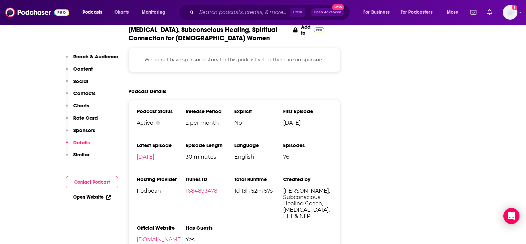
scroll to position [818, 0]
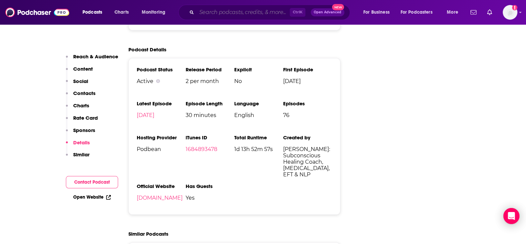
click at [237, 14] on input "Search podcasts, credits, & more..." at bounding box center [243, 12] width 93 height 11
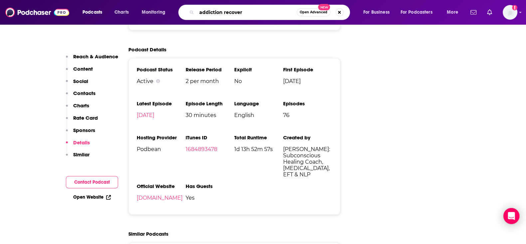
type input "addiction recovery"
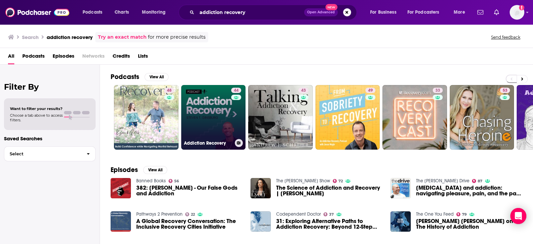
click at [211, 106] on link "44 Addiction Recovery" at bounding box center [213, 117] width 65 height 65
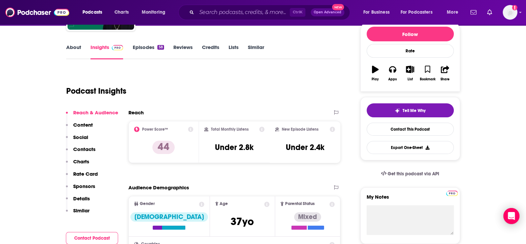
click at [86, 195] on p "Details" at bounding box center [81, 198] width 17 height 6
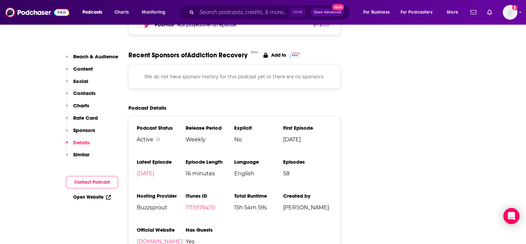
scroll to position [787, 0]
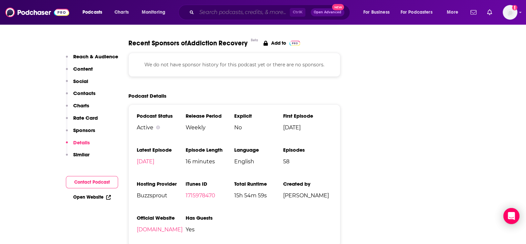
click at [247, 15] on input "Search podcasts, credits, & more..." at bounding box center [243, 12] width 93 height 11
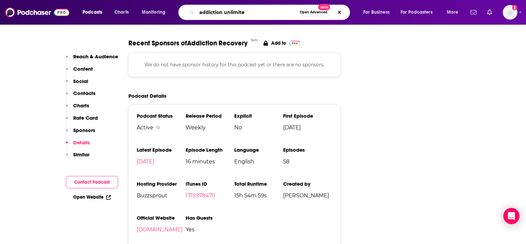
type input "addiction unlimited"
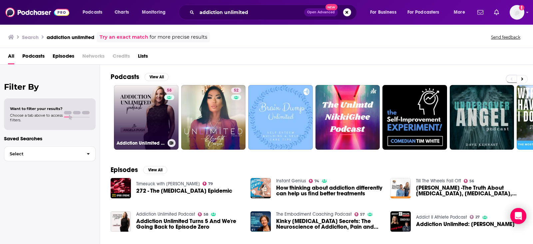
click at [147, 107] on link "58 Addiction Unlimited Podcast" at bounding box center [146, 117] width 65 height 65
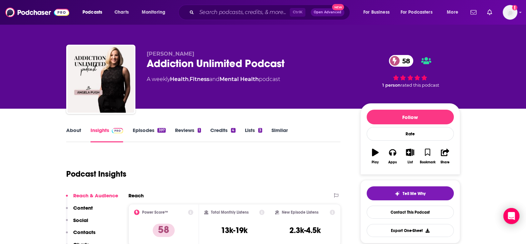
scroll to position [83, 0]
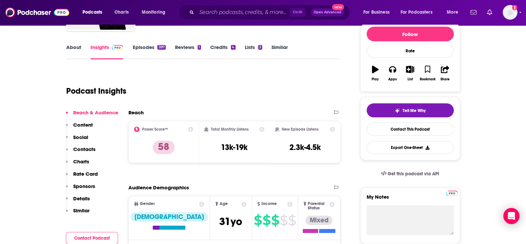
click at [85, 195] on p "Details" at bounding box center [81, 198] width 17 height 6
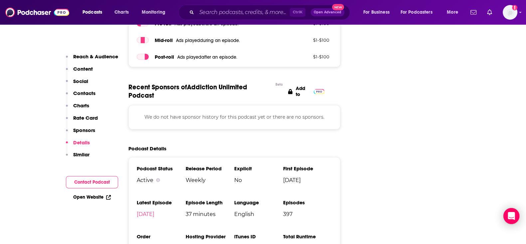
scroll to position [902, 0]
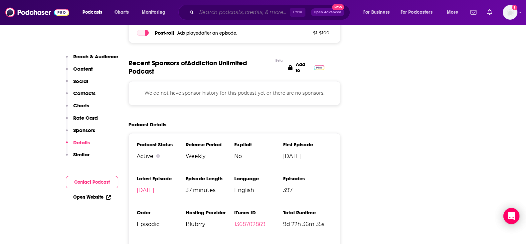
click at [224, 10] on input "Search podcasts, credits, & more..." at bounding box center [243, 12] width 93 height 11
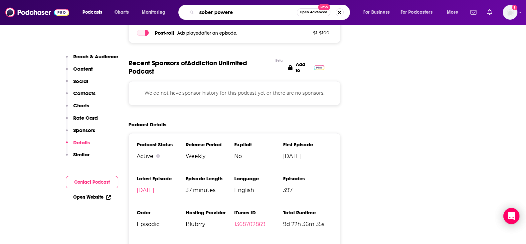
type input "sober powered"
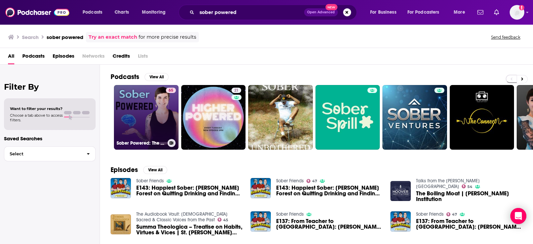
click at [141, 118] on link "65 Sober Powered: The Neuroscience of Being Sober" at bounding box center [146, 117] width 65 height 65
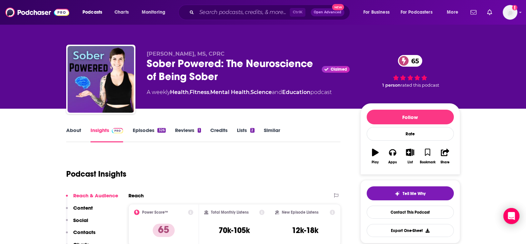
scroll to position [83, 0]
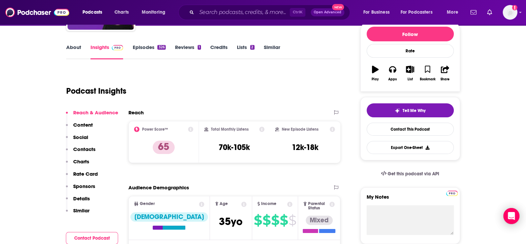
click at [81, 196] on p "Details" at bounding box center [81, 198] width 17 height 6
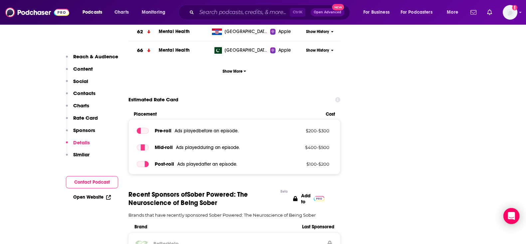
scroll to position [1081, 0]
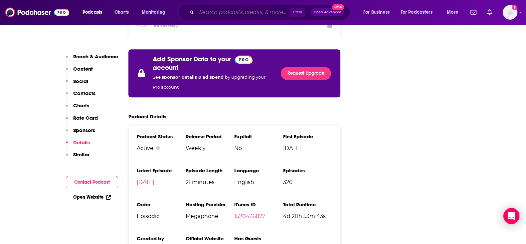
click at [234, 12] on input "Search podcasts, credits, & more..." at bounding box center [243, 12] width 93 height 11
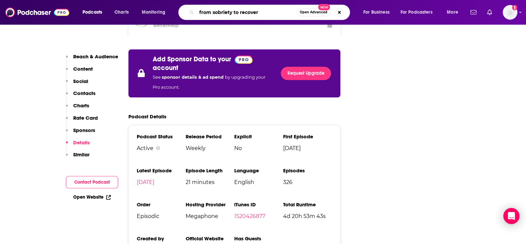
type input "from sobriety to recovery"
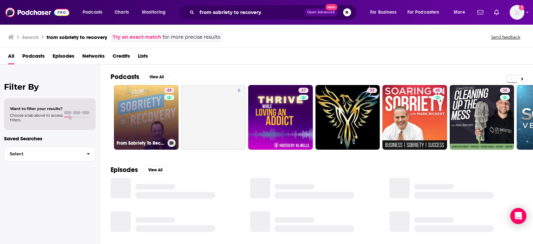
click at [135, 124] on link "49 From Sobriety To Recovery: An Addiction Recovery Podcast" at bounding box center [146, 117] width 65 height 65
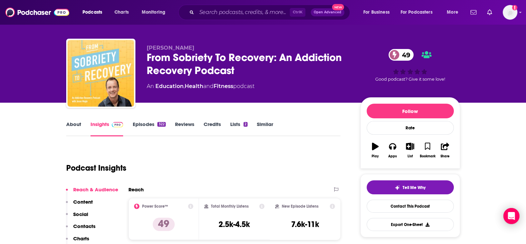
scroll to position [125, 0]
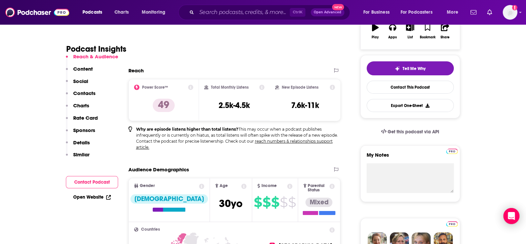
click at [83, 142] on p "Details" at bounding box center [81, 142] width 17 height 6
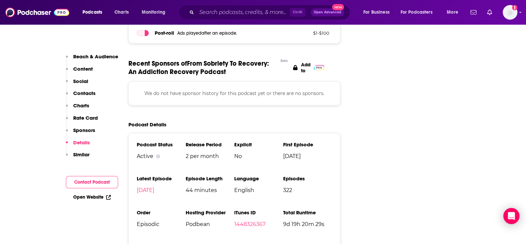
scroll to position [977, 0]
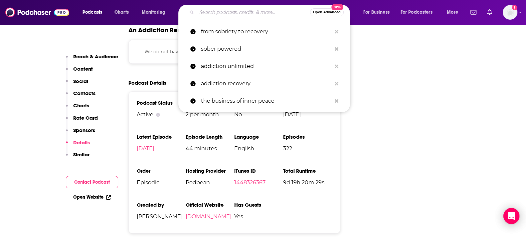
click at [254, 11] on input "Search podcasts, credits, & more..." at bounding box center [254, 12] width 114 height 11
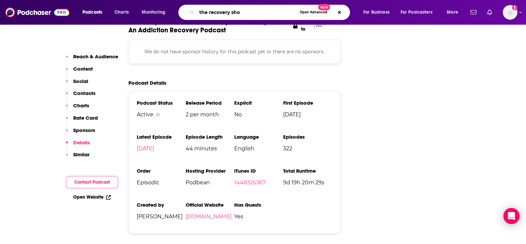
type input "the recovery show"
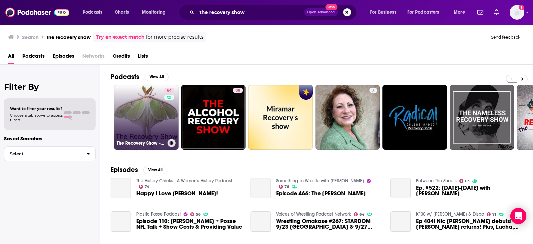
click at [140, 117] on link "64 The Recovery Show » Finding serenity through 12 step recovery in Al-Anon – a…" at bounding box center [146, 117] width 65 height 65
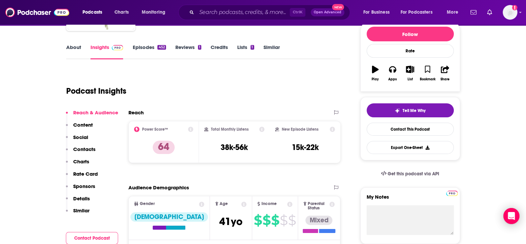
click at [85, 198] on p "Details" at bounding box center [81, 198] width 17 height 6
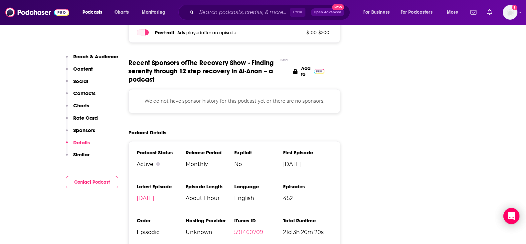
scroll to position [971, 0]
click at [253, 14] on input "Search podcasts, credits, & more..." at bounding box center [243, 12] width 93 height 11
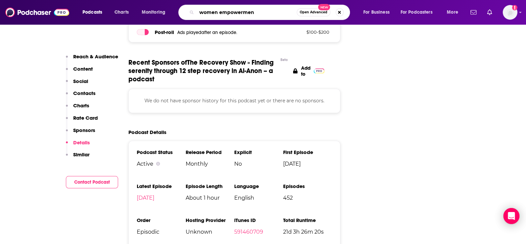
type input "women empowerment"
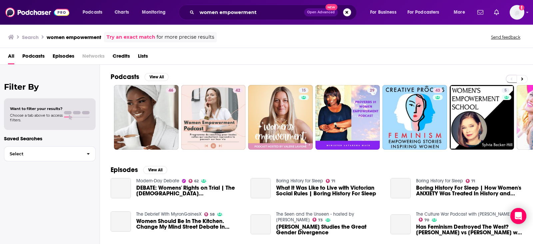
click at [162, 71] on div "Podcasts View All 46 42 15 29 43 5 38 + 3k" at bounding box center [322, 111] width 422 height 93
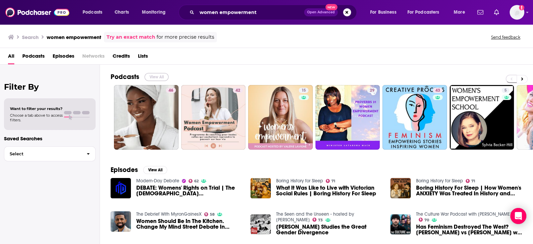
click at [161, 74] on button "View All" at bounding box center [157, 77] width 24 height 8
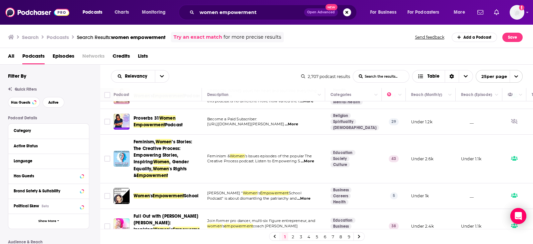
scroll to position [41, 0]
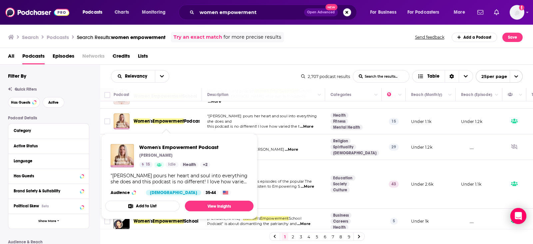
click at [174, 118] on span "Empowerment" at bounding box center [167, 121] width 31 height 6
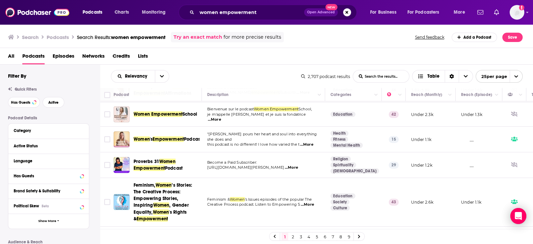
scroll to position [41, 0]
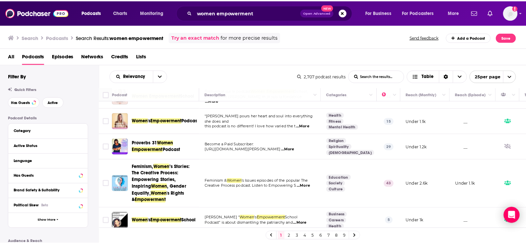
scroll to position [83, 0]
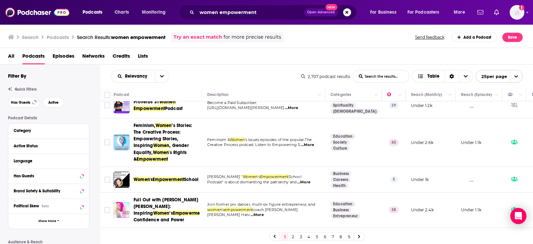
click at [150, 140] on div "Podcasts Charts Monitoring women empowerment Open Advanced New For Business For…" at bounding box center [266, 122] width 533 height 244
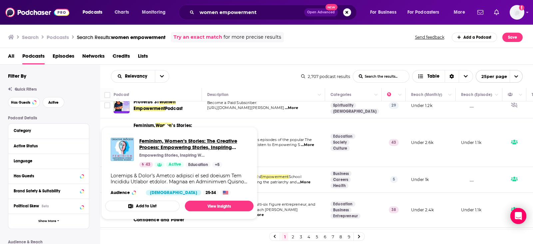
click at [160, 139] on span "Feminism, Women’s Stories: The Creative Process: Empowering Stories, Inspiring …" at bounding box center [193, 144] width 109 height 13
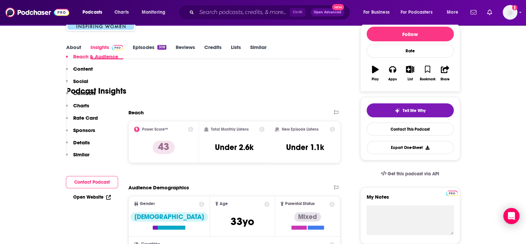
scroll to position [166, 0]
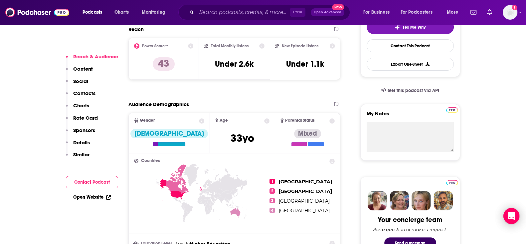
click at [85, 142] on p "Details" at bounding box center [81, 142] width 17 height 6
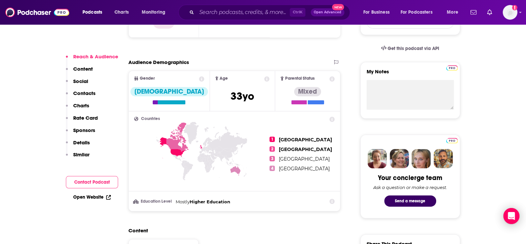
scroll to position [416, 0]
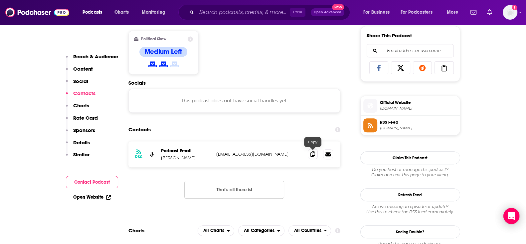
click at [313, 153] on icon at bounding box center [313, 153] width 5 height 5
click at [223, 10] on input "Search podcasts, credits, & more..." at bounding box center [243, 12] width 93 height 11
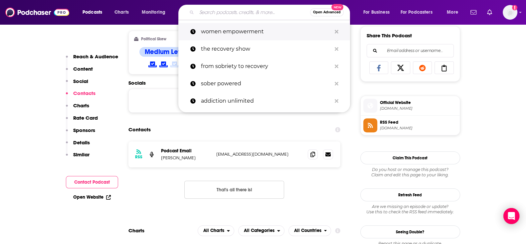
click at [222, 29] on p "women empowerment" at bounding box center [266, 31] width 131 height 17
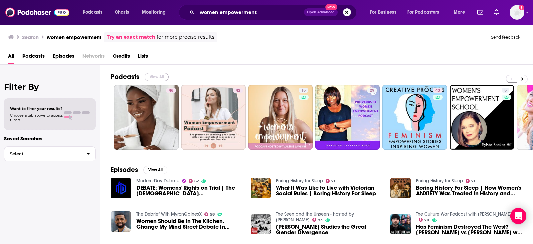
click at [156, 73] on button "View All" at bounding box center [157, 77] width 24 height 8
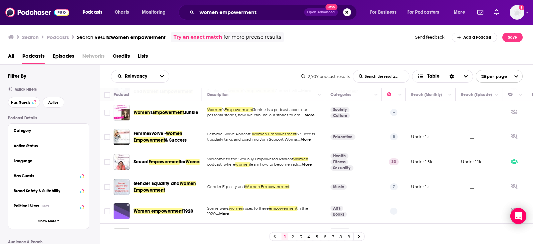
scroll to position [375, 0]
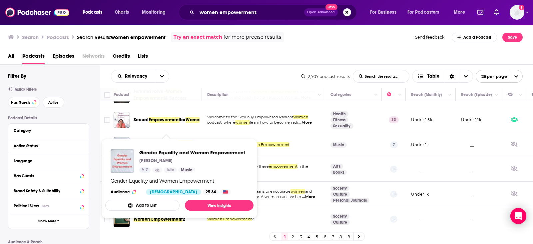
click at [178, 142] on span "Gender Equality and Women Empowerment Deepika Solanki 7 Idle Music Gender Equal…" at bounding box center [179, 179] width 148 height 80
click at [155, 151] on span "Gender Equality and Women Empowerment" at bounding box center [192, 152] width 106 height 6
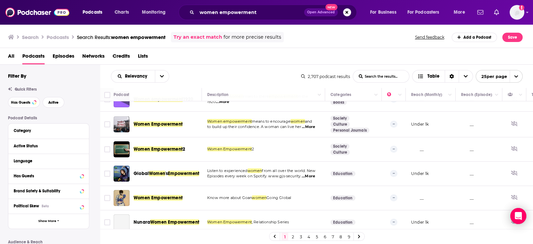
scroll to position [458, 0]
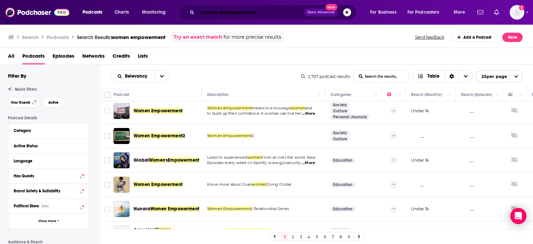
click at [244, 12] on input "women empowerment" at bounding box center [250, 12] width 107 height 11
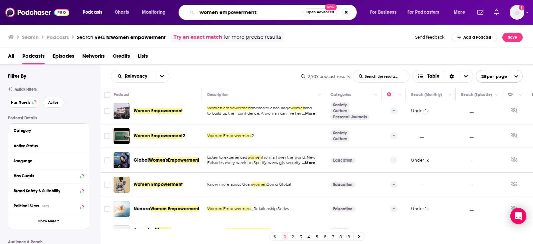
click at [243, 12] on input "women empowerment" at bounding box center [250, 12] width 107 height 11
click at [245, 12] on input "women empowerment" at bounding box center [250, 12] width 107 height 11
type input "w"
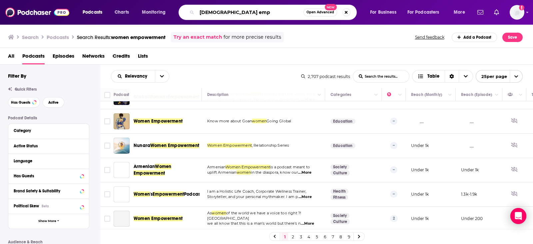
scroll to position [526, 0]
click at [293, 237] on link "2" at bounding box center [292, 236] width 7 height 8
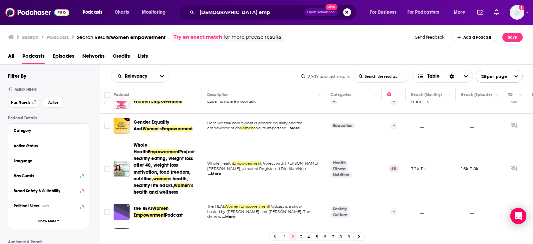
scroll to position [208, 0]
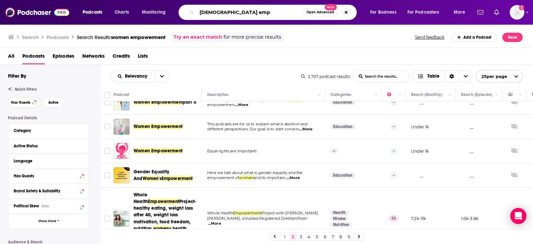
drag, startPoint x: 239, startPoint y: 11, endPoint x: 18, endPoint y: 16, distance: 221.8
click at [20, 16] on div "Podcasts Charts Monitoring female emp Open Advanced New For Business For Podcas…" at bounding box center [266, 12] width 533 height 25
type input "w"
type input "female motivation"
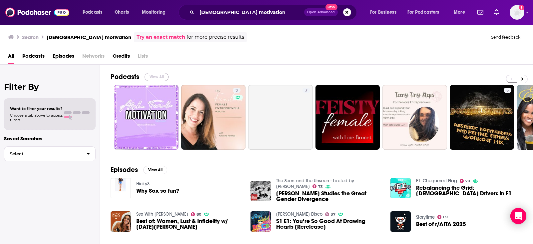
click at [155, 73] on button "View All" at bounding box center [157, 77] width 24 height 8
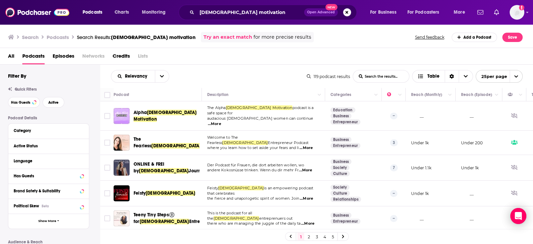
click at [201, 143] on span "Entrepreneur" at bounding box center [215, 146] width 28 height 6
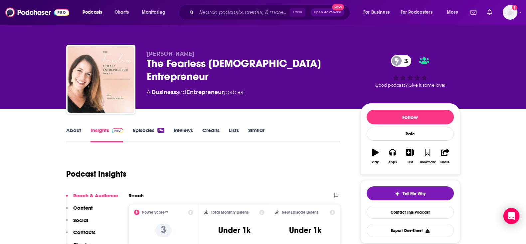
scroll to position [41, 0]
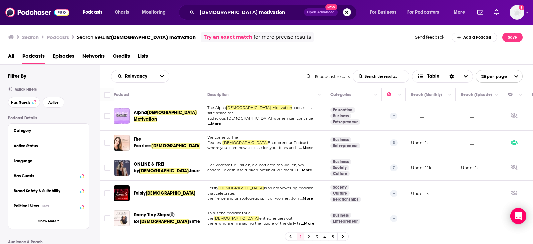
scroll to position [41, 0]
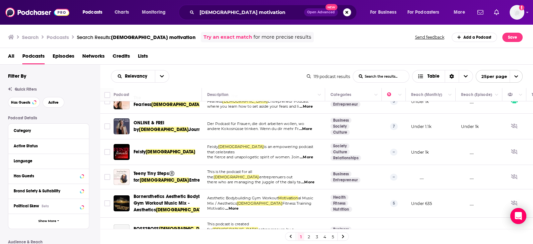
click at [156, 147] on div "Podcasts Charts Monitoring female motivation Open Advanced New For Business For…" at bounding box center [266, 122] width 533 height 244
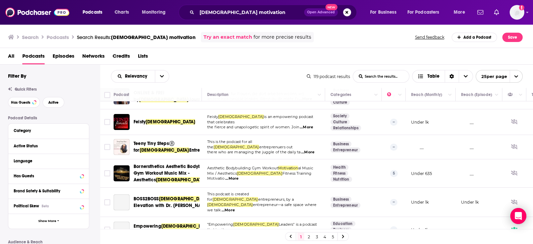
scroll to position [83, 0]
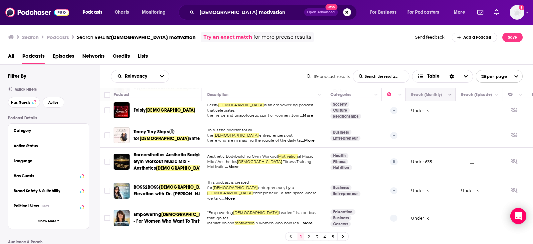
click at [445, 97] on button "Move" at bounding box center [429, 95] width 39 height 8
click at [448, 97] on button "Column Actions" at bounding box center [450, 95] width 8 height 8
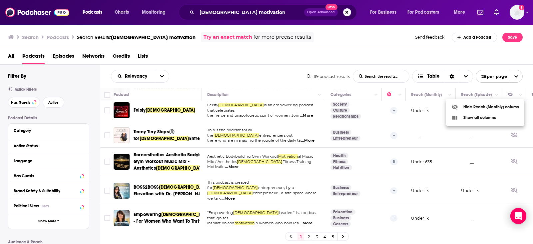
click at [431, 95] on div at bounding box center [266, 122] width 533 height 244
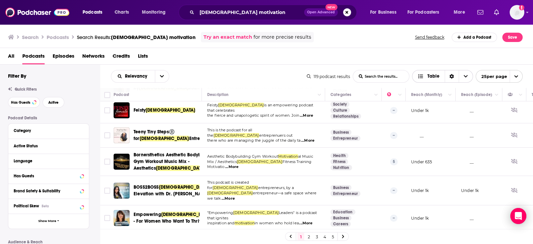
click at [435, 77] on span "Table" at bounding box center [433, 76] width 12 height 5
click at [230, 70] on div "Relevancy List Search Input Search the results... Table" at bounding box center [209, 76] width 196 height 13
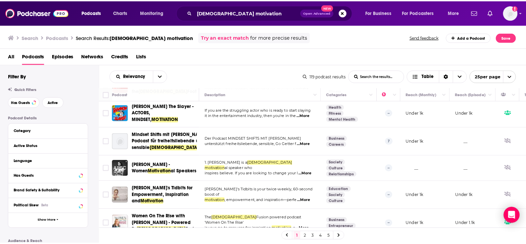
scroll to position [255, 0]
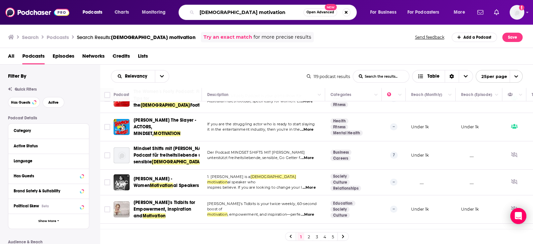
drag, startPoint x: 271, startPoint y: 12, endPoint x: 32, endPoint y: 5, distance: 239.2
click at [27, 12] on div "Podcasts Charts Monitoring female motivation Open Advanced New For Business For…" at bounding box center [266, 12] width 533 height 25
type input "feminist survival podcast"
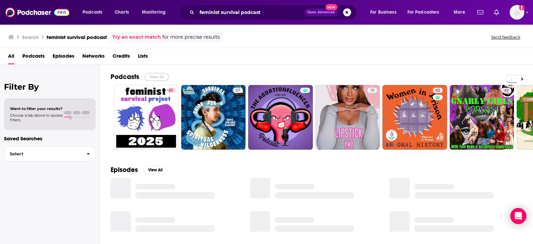
click at [156, 76] on button "View All" at bounding box center [157, 77] width 24 height 8
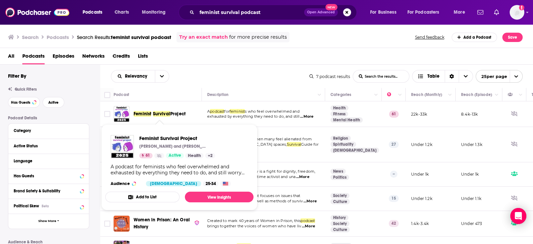
click at [175, 114] on span "Project" at bounding box center [177, 114] width 15 height 6
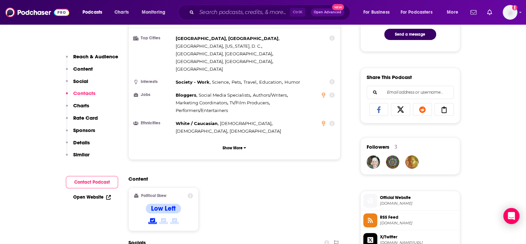
scroll to position [541, 0]
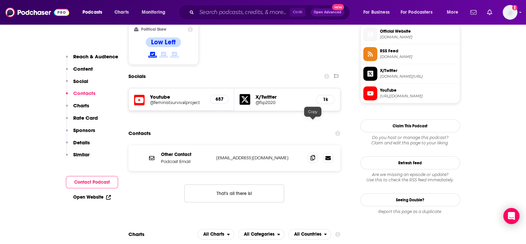
click at [314, 155] on icon at bounding box center [313, 157] width 5 height 5
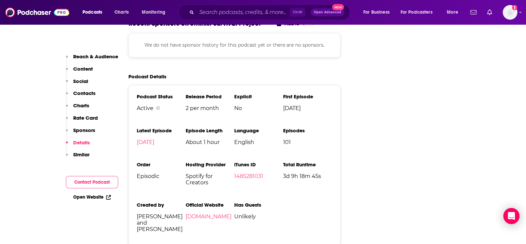
scroll to position [708, 0]
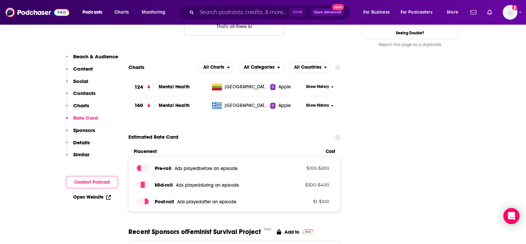
drag, startPoint x: 231, startPoint y: 6, endPoint x: 224, endPoint y: 14, distance: 9.9
click at [231, 6] on div "Ctrl K Open Advanced New" at bounding box center [264, 12] width 172 height 15
click at [224, 14] on input "Search podcasts, credits, & more..." at bounding box center [243, 12] width 93 height 11
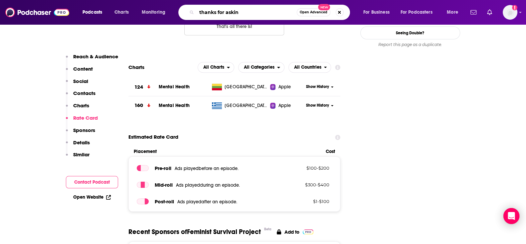
type input "thanks for asking"
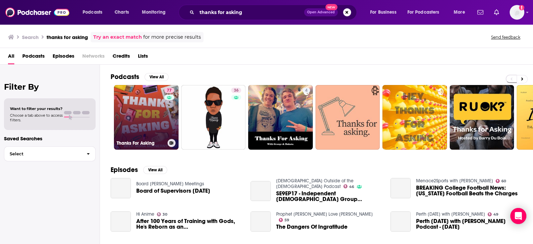
click at [153, 117] on link "77 Thanks For Asking" at bounding box center [146, 117] width 65 height 65
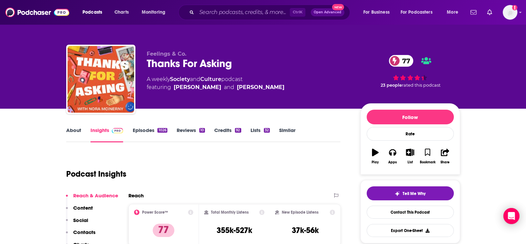
scroll to position [83, 0]
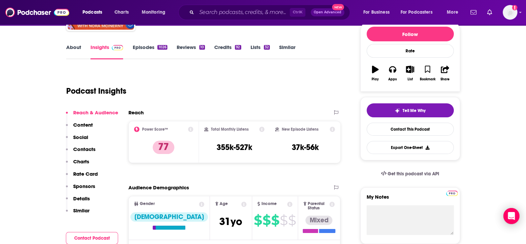
click at [87, 196] on p "Details" at bounding box center [81, 198] width 17 height 6
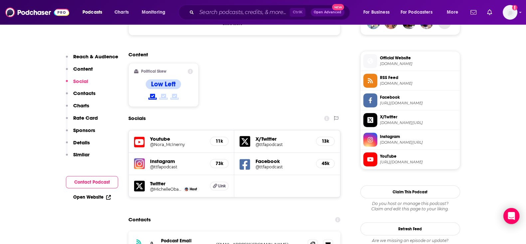
scroll to position [556, 0]
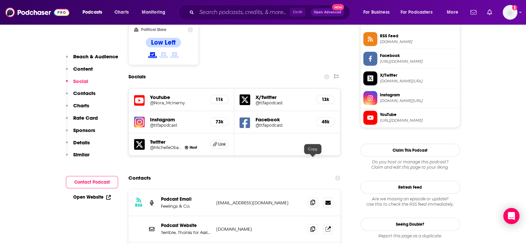
click at [315, 199] on icon at bounding box center [313, 201] width 5 height 5
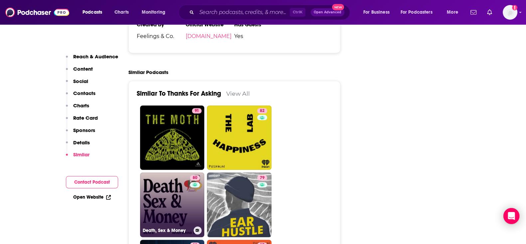
scroll to position [1498, 0]
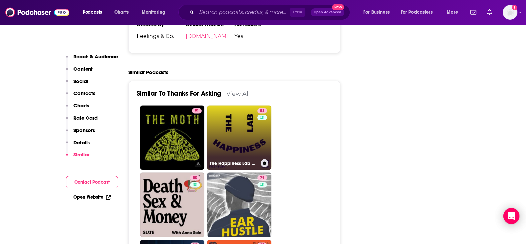
click at [246, 105] on link "82 The Happiness Lab with Dr. Laurie Santos" at bounding box center [239, 137] width 65 height 65
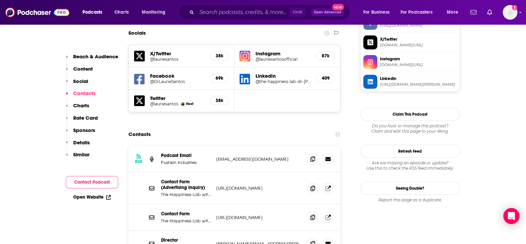
scroll to position [582, 0]
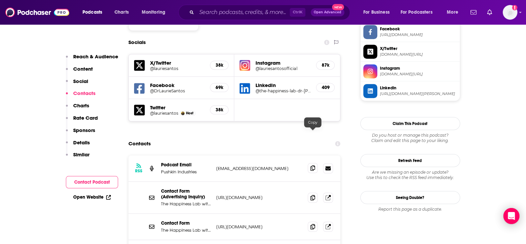
click at [314, 165] on icon at bounding box center [313, 167] width 5 height 5
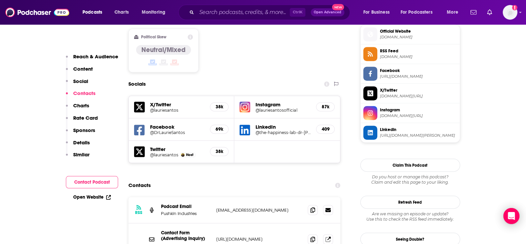
scroll to position [624, 0]
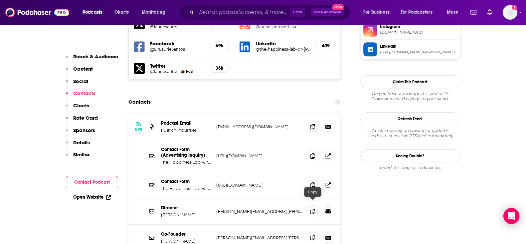
click at [311, 234] on icon at bounding box center [313, 236] width 5 height 5
click at [313, 199] on div at bounding box center [313, 197] width 6 height 6
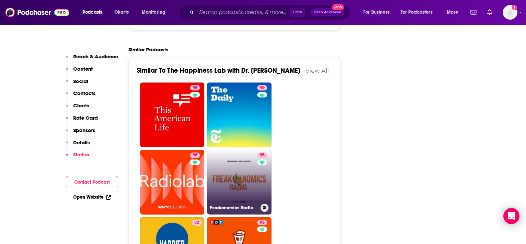
scroll to position [1706, 0]
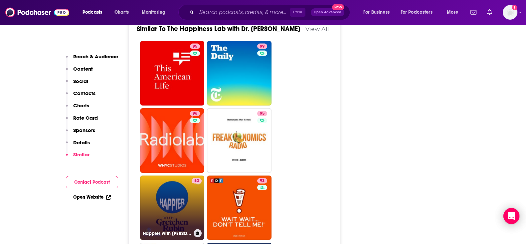
click at [182, 175] on link "82 Happier with Gretchen Rubin" at bounding box center [172, 207] width 65 height 65
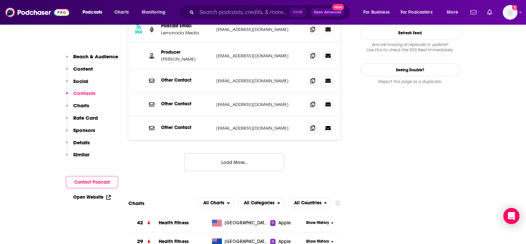
scroll to position [624, 0]
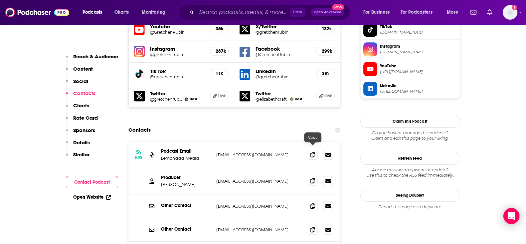
click at [316, 175] on span at bounding box center [313, 180] width 10 height 10
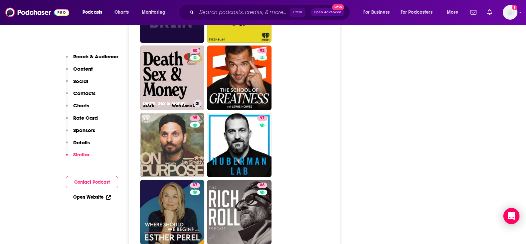
scroll to position [1665, 0]
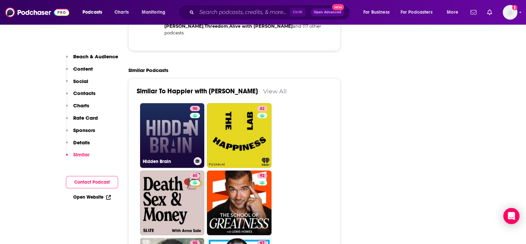
click at [167, 107] on link "96 Hidden Brain" at bounding box center [172, 135] width 65 height 65
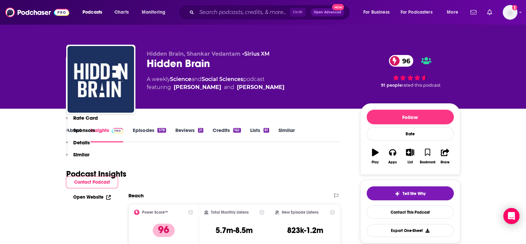
scroll to position [166, 0]
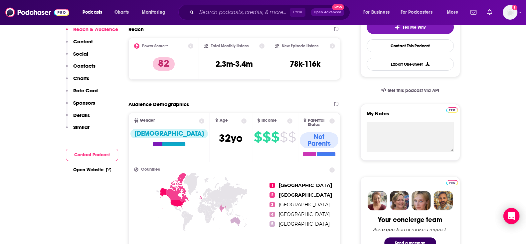
type input "https://www.podchaser.com/podcasts/happier-with-gretchen-rubin-82384"
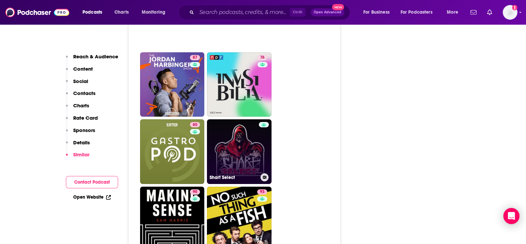
scroll to position [2830, 0]
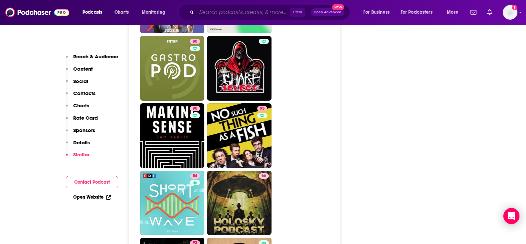
click at [219, 11] on input "Search podcasts, credits, & more..." at bounding box center [243, 12] width 93 height 11
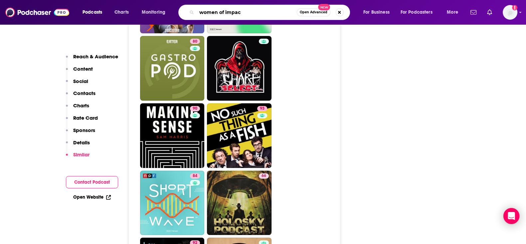
type input "women of impact"
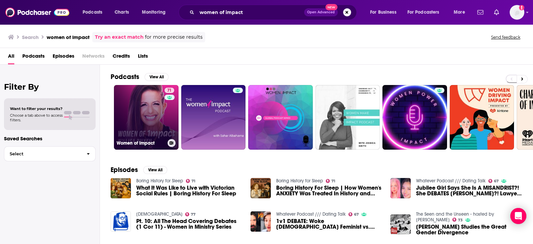
click at [153, 109] on link "71 Women of Impact" at bounding box center [146, 117] width 65 height 65
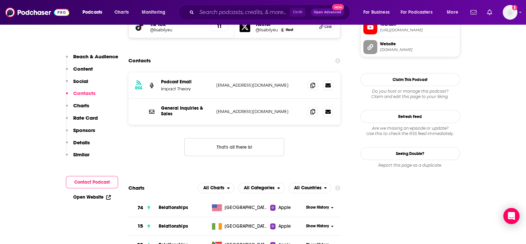
scroll to position [582, 0]
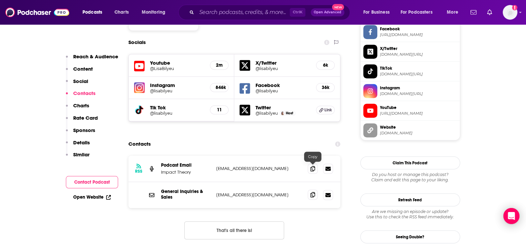
click at [312, 192] on icon at bounding box center [313, 194] width 5 height 5
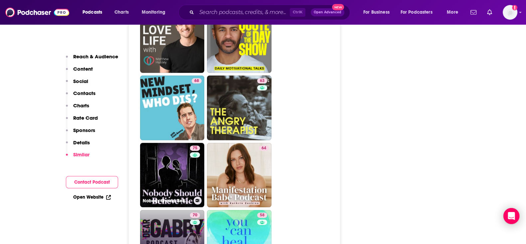
scroll to position [1915, 0]
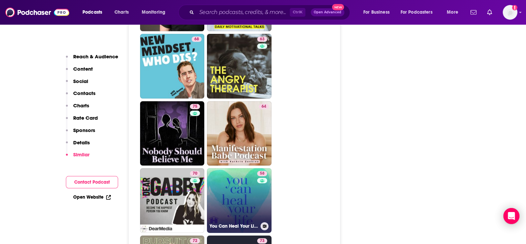
click at [235, 168] on link "58 You Can Heal Your Life ™" at bounding box center [239, 200] width 65 height 65
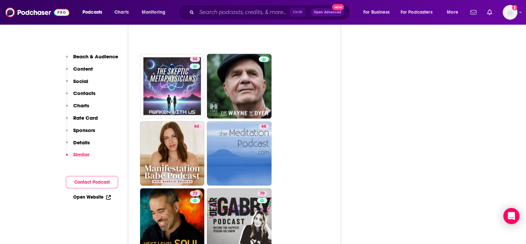
scroll to position [1998, 0]
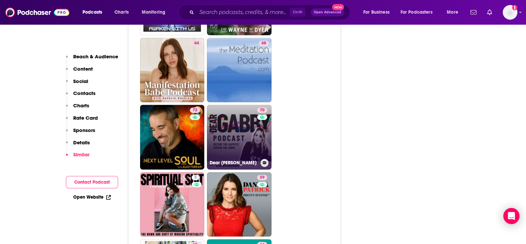
click at [234, 118] on link "70 Dear Gabby" at bounding box center [239, 137] width 65 height 65
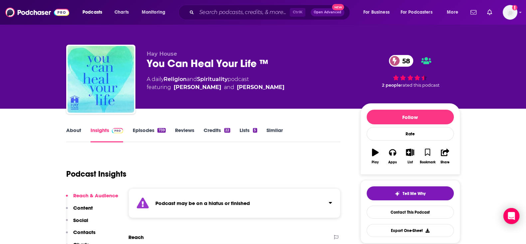
type input "https://www.podchaser.com/podcasts/you-can-heal-your-life-975080"
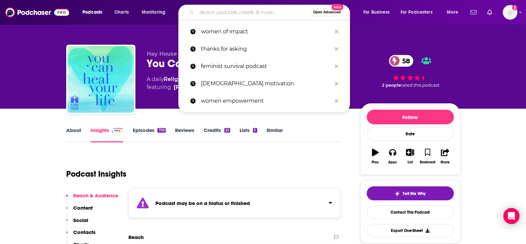
click at [226, 14] on input "Search podcasts, credits, & more..." at bounding box center [254, 12] width 114 height 11
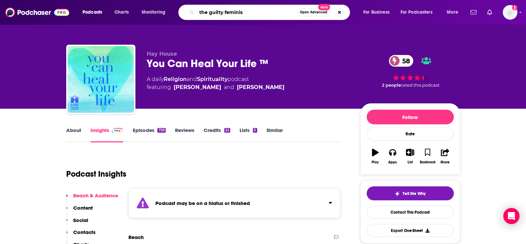
type input "the guilty feminist"
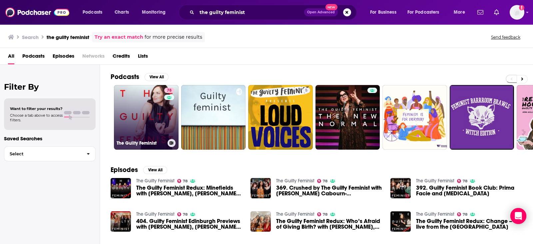
click at [152, 108] on link "78 The Guilty Feminist" at bounding box center [146, 117] width 65 height 65
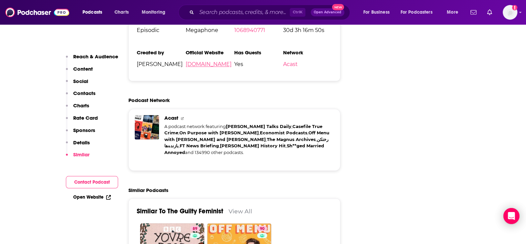
scroll to position [1582, 0]
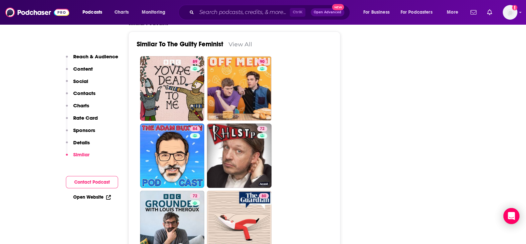
click at [81, 93] on p "Contacts" at bounding box center [84, 93] width 22 height 6
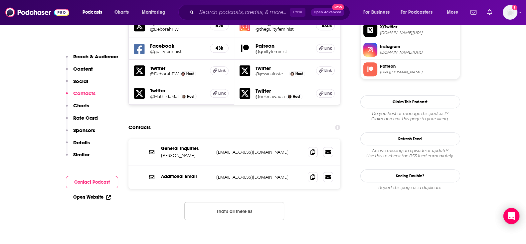
scroll to position [600, 0]
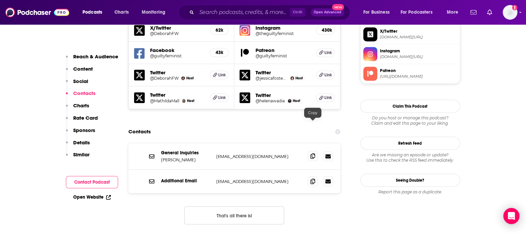
click at [313, 153] on icon at bounding box center [313, 155] width 5 height 5
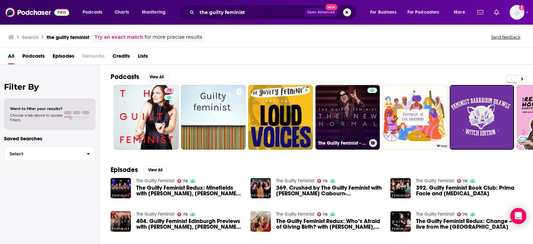
click at [353, 130] on link "The Guilty Feminist - The New Normal" at bounding box center [347, 117] width 65 height 65
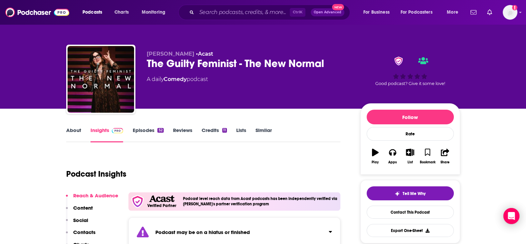
scroll to position [83, 0]
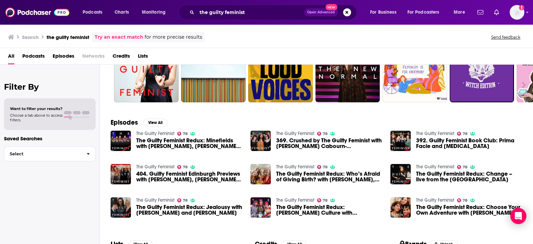
scroll to position [83, 0]
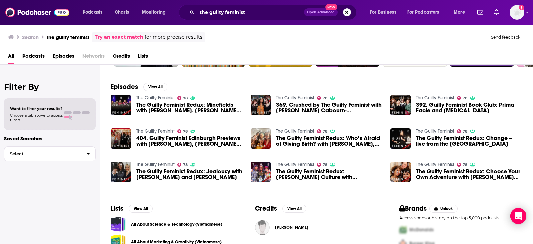
click at [33, 54] on span "Podcasts" at bounding box center [33, 58] width 22 height 14
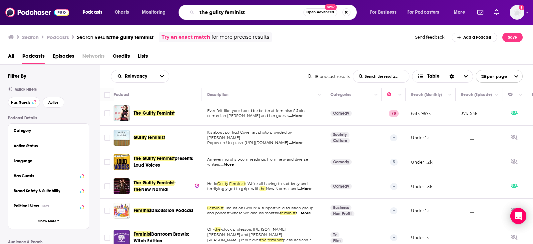
drag, startPoint x: 252, startPoint y: 12, endPoint x: 34, endPoint y: 29, distance: 218.4
click at [3, 10] on div "Podcasts Charts Monitoring the guilty feminist Open Advanced New For Business F…" at bounding box center [266, 12] width 533 height 25
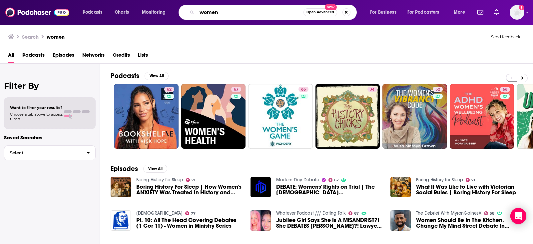
drag, startPoint x: 230, startPoint y: 12, endPoint x: 103, endPoint y: 15, distance: 126.9
click at [104, 15] on div "Podcasts Charts Monitoring women Open Advanced New For Business For Podcasters …" at bounding box center [274, 12] width 393 height 15
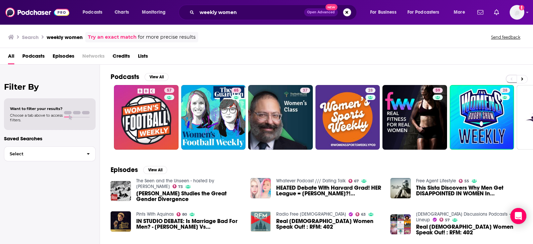
click at [34, 58] on span "Podcasts" at bounding box center [33, 58] width 22 height 14
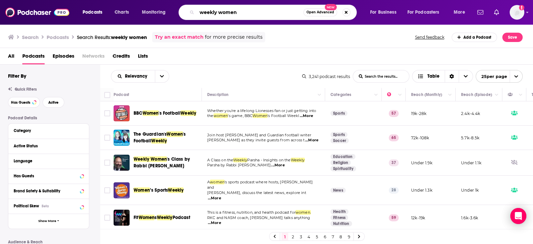
click at [223, 12] on input "weekly women" at bounding box center [250, 12] width 107 height 11
click at [230, 14] on input "weekly women" at bounding box center [250, 12] width 107 height 11
click at [233, 10] on input "weekly women" at bounding box center [250, 12] width 107 height 11
type input "weekly woman"
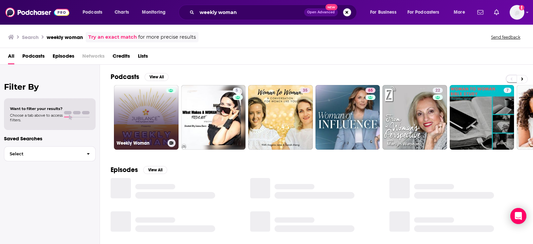
click at [160, 125] on link "Weekly Woman" at bounding box center [146, 117] width 65 height 65
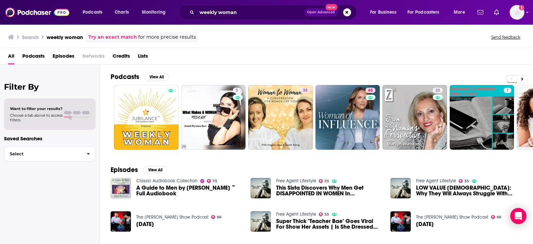
click at [40, 54] on span "Podcasts" at bounding box center [33, 58] width 22 height 14
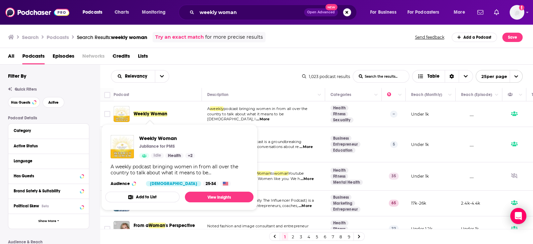
click at [158, 114] on span "Weekly Woman" at bounding box center [151, 114] width 34 height 6
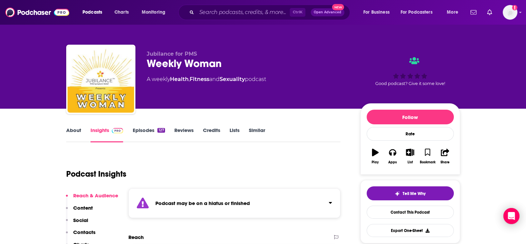
scroll to position [41, 0]
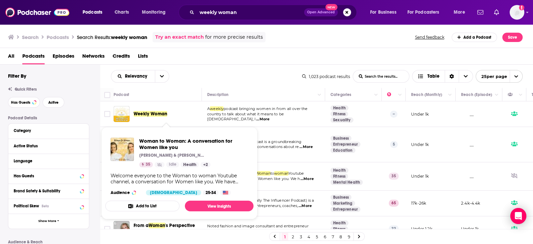
click at [188, 174] on div "Welcome everyone to the Woman to woman Youtube channel, a conversation for Wome…" at bounding box center [180, 178] width 138 height 12
click at [195, 138] on span "Woman to Woman: A conversation for Women like you" at bounding box center [193, 144] width 109 height 13
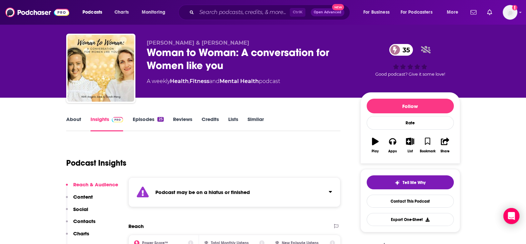
scroll to position [41, 0]
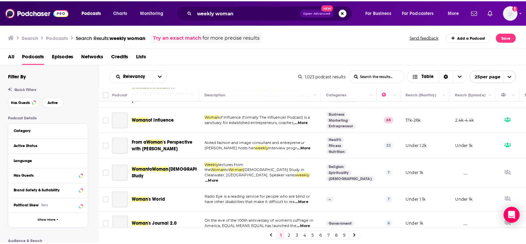
scroll to position [83, 0]
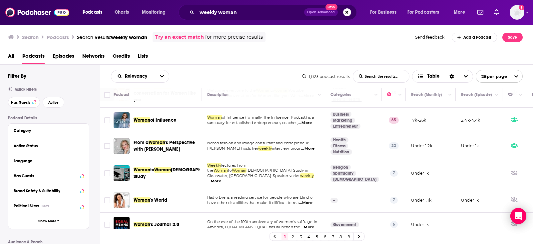
click at [163, 121] on span "of Influence" at bounding box center [163, 120] width 26 height 6
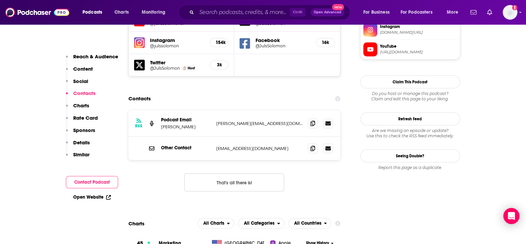
scroll to position [582, 0]
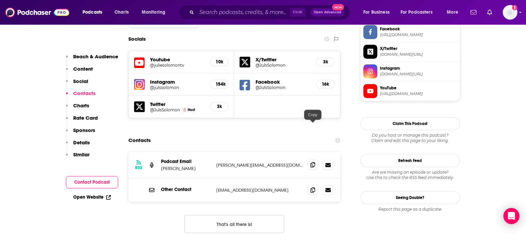
click at [316, 159] on span at bounding box center [313, 164] width 10 height 10
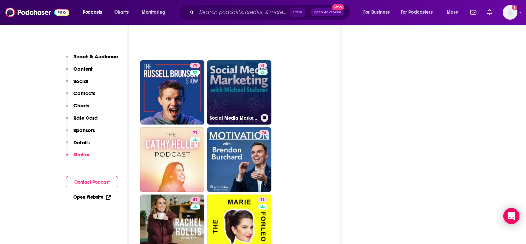
scroll to position [1623, 0]
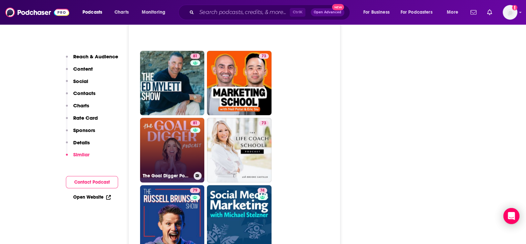
click at [178, 118] on link "81 The Goal Digger Podcast | Top Business and Marketing Podcast for Creatives, …" at bounding box center [172, 150] width 65 height 65
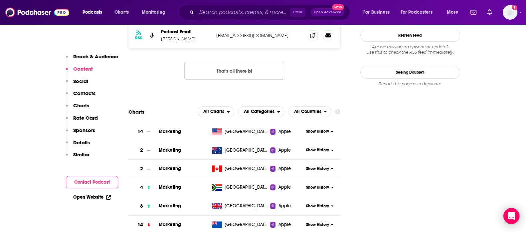
scroll to position [749, 0]
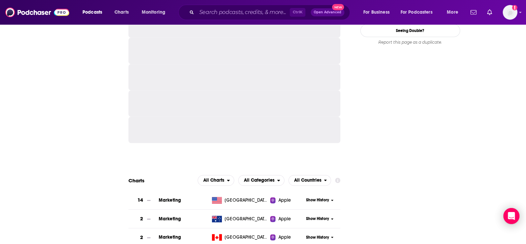
type input "https://www.podchaser.com/podcasts/woman-of-influence-528159"
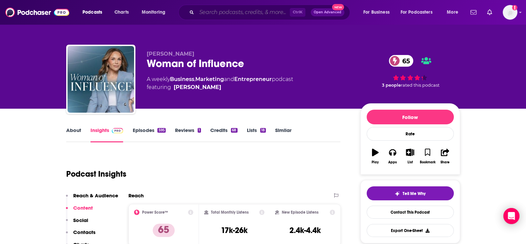
click at [208, 8] on input "Search podcasts, credits, & more..." at bounding box center [243, 12] width 93 height 11
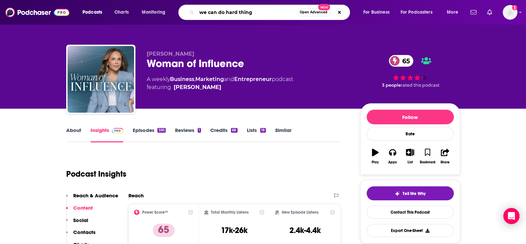
type input "we can do hard things"
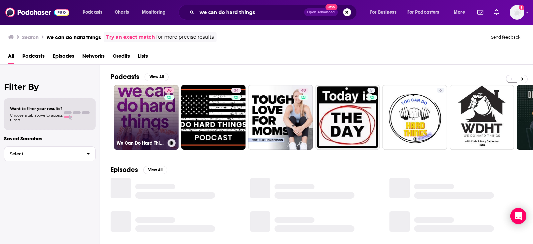
click at [146, 118] on link "78 We Can Do Hard Things" at bounding box center [146, 117] width 65 height 65
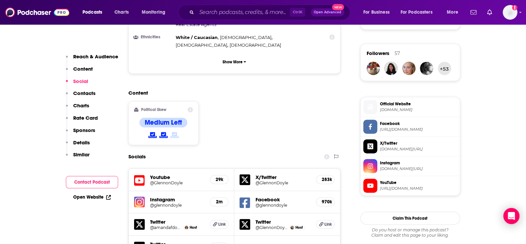
scroll to position [582, 0]
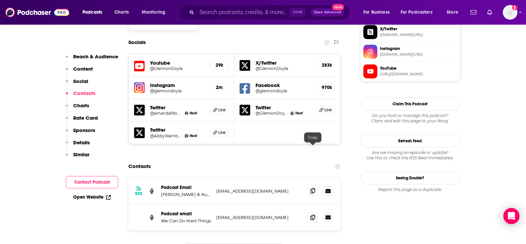
click at [314, 188] on icon at bounding box center [313, 190] width 5 height 5
click at [198, 191] on p "Glennon Doyle & Audacy" at bounding box center [186, 194] width 50 height 6
click at [184, 191] on p "Glennon Doyle & Audacy" at bounding box center [186, 194] width 50 height 6
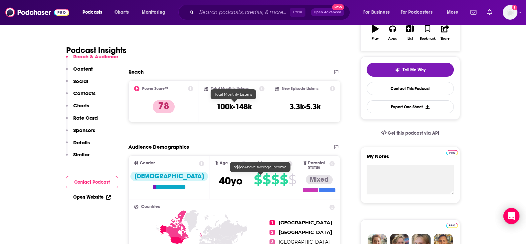
scroll to position [125, 0]
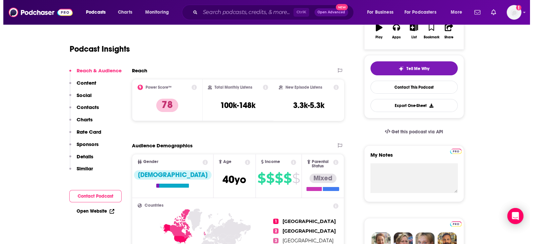
scroll to position [0, 0]
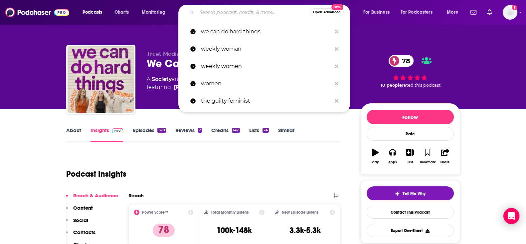
drag, startPoint x: 216, startPoint y: 14, endPoint x: 220, endPoint y: 14, distance: 3.7
click at [216, 14] on input "Search podcasts, credits, & more..." at bounding box center [254, 12] width 114 height 11
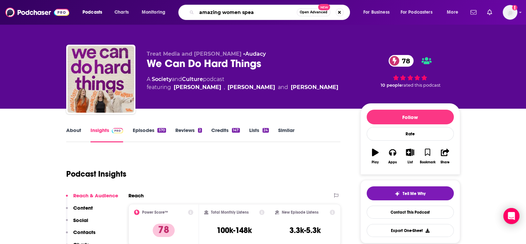
type input "amazing women speak"
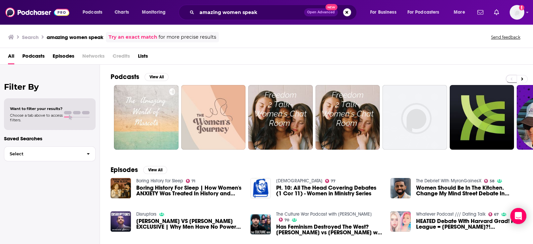
click at [40, 56] on span "Podcasts" at bounding box center [33, 58] width 22 height 14
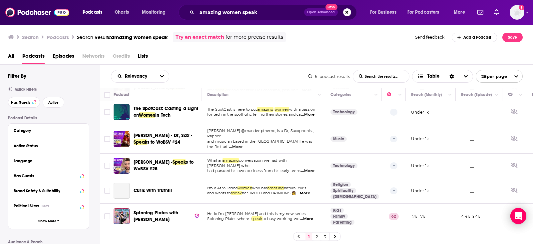
scroll to position [333, 0]
